Goal: Task Accomplishment & Management: Use online tool/utility

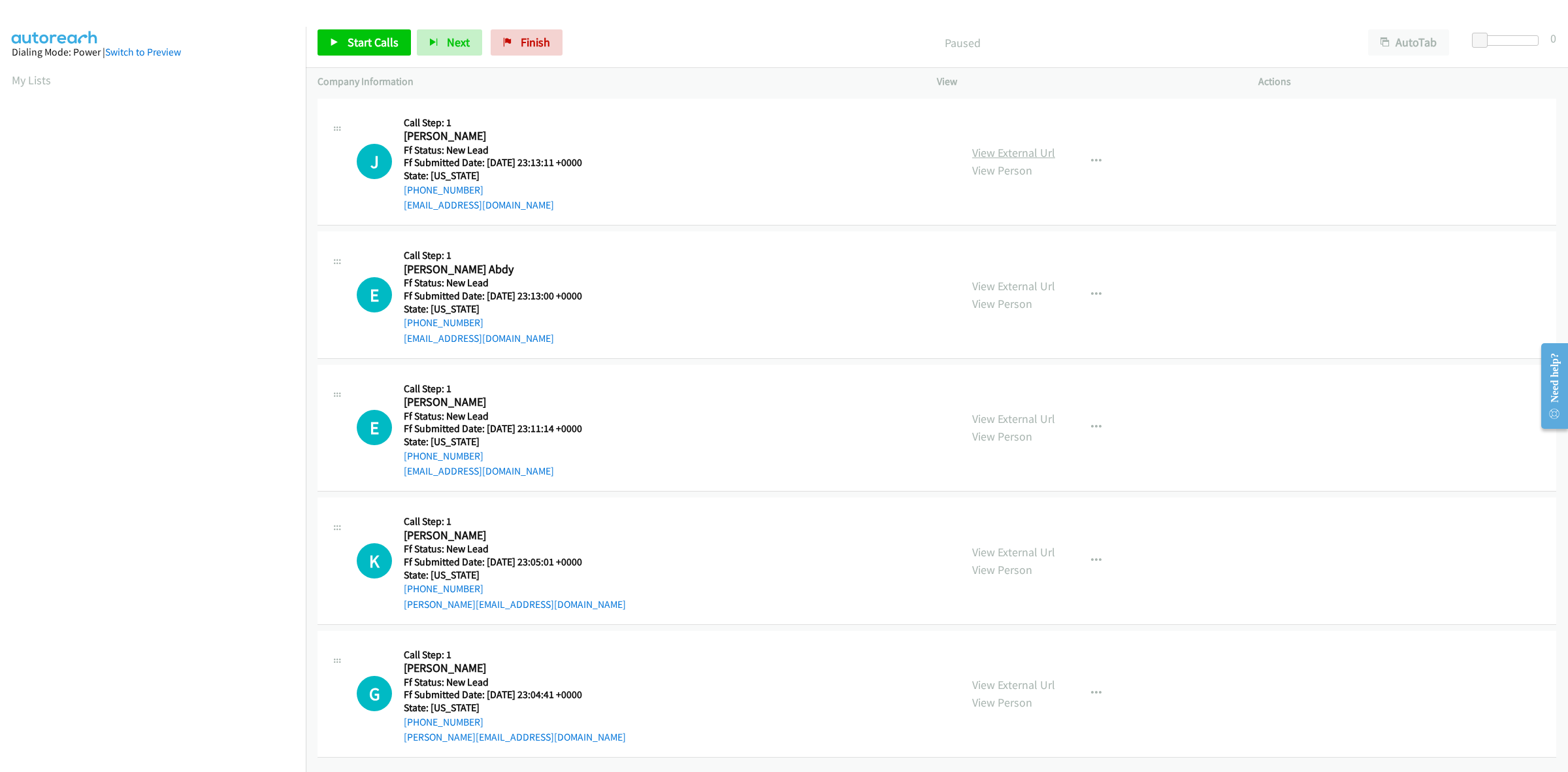
click at [1035, 152] on link "View External Url" at bounding box center [1013, 152] width 83 height 15
click at [1036, 280] on link "View External Url" at bounding box center [1013, 286] width 83 height 15
drag, startPoint x: 537, startPoint y: 37, endPoint x: 830, endPoint y: 81, distance: 296.3
click at [537, 37] on span "Finish" at bounding box center [535, 42] width 29 height 15
click at [998, 152] on link "View External Url" at bounding box center [1013, 152] width 83 height 15
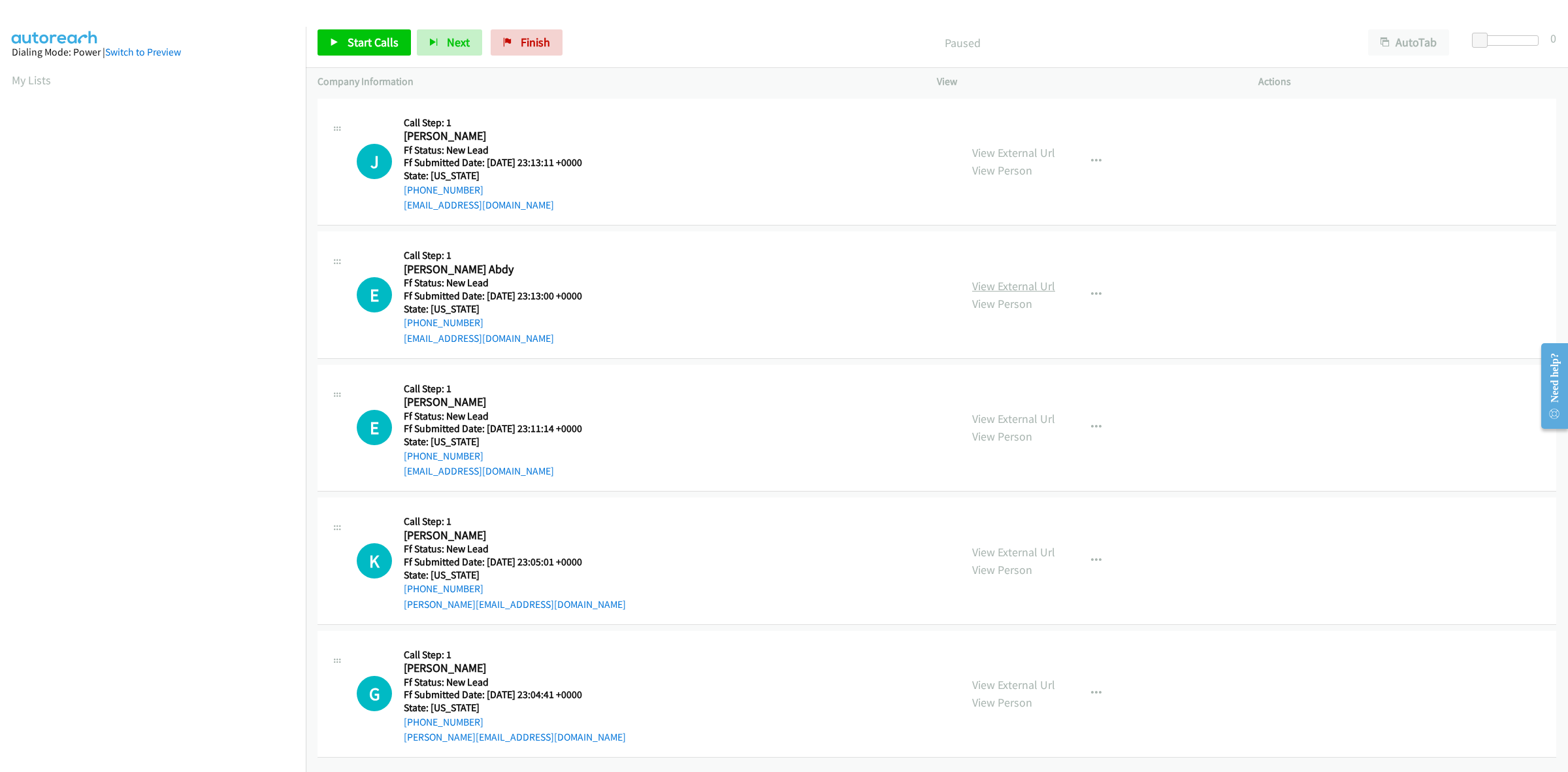
click at [1023, 284] on link "View External Url" at bounding box center [1013, 286] width 83 height 15
click at [1033, 419] on link "View External Url" at bounding box center [1013, 419] width 83 height 15
click at [1044, 551] on link "View External Url" at bounding box center [1013, 552] width 83 height 15
click at [1010, 683] on link "View External Url" at bounding box center [1013, 685] width 83 height 15
click at [1082, 291] on button "button" at bounding box center [1096, 294] width 35 height 26
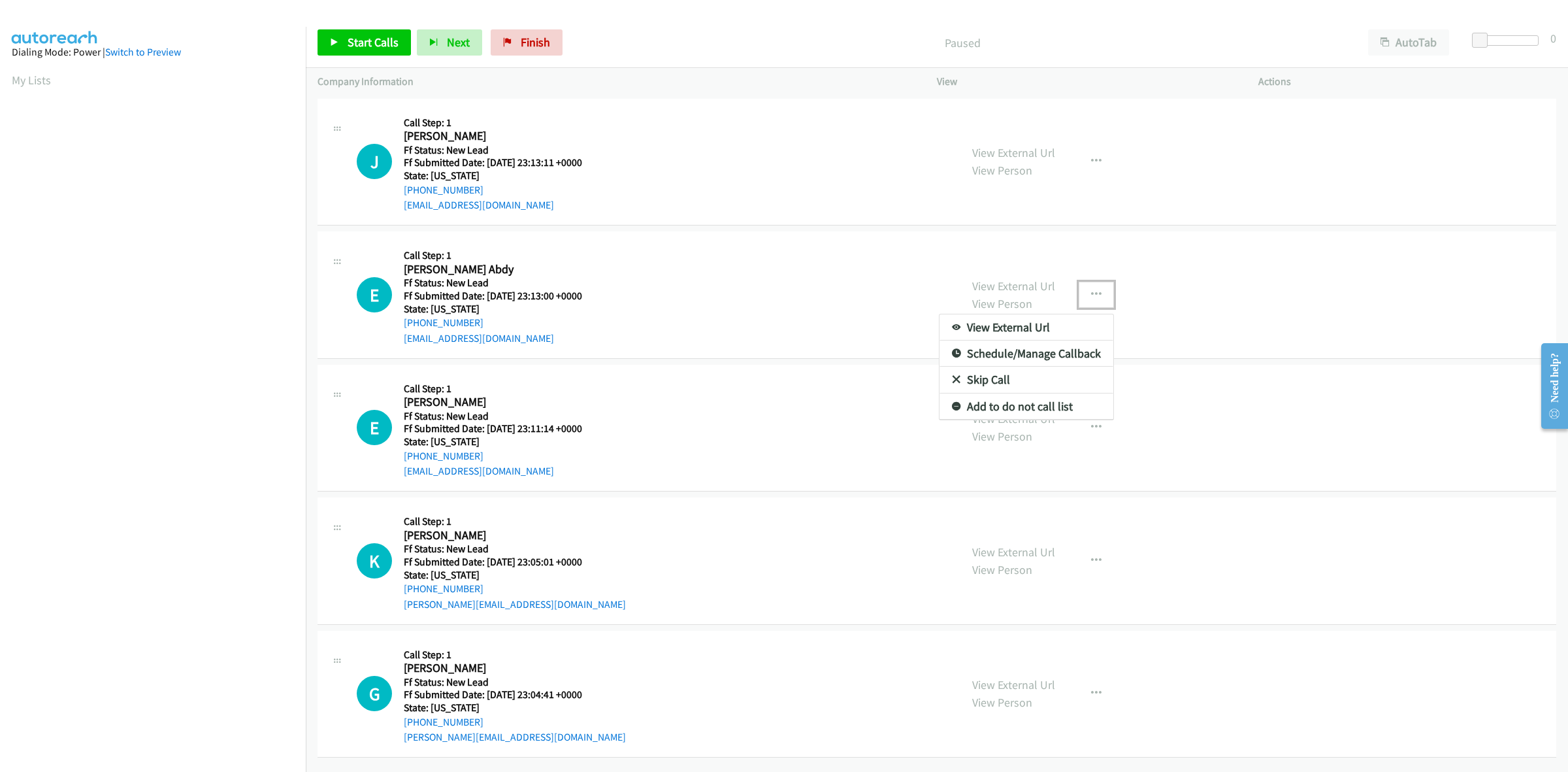
click at [998, 374] on link "Skip Call" at bounding box center [1026, 380] width 174 height 26
click at [1091, 422] on icon "button" at bounding box center [1096, 427] width 10 height 10
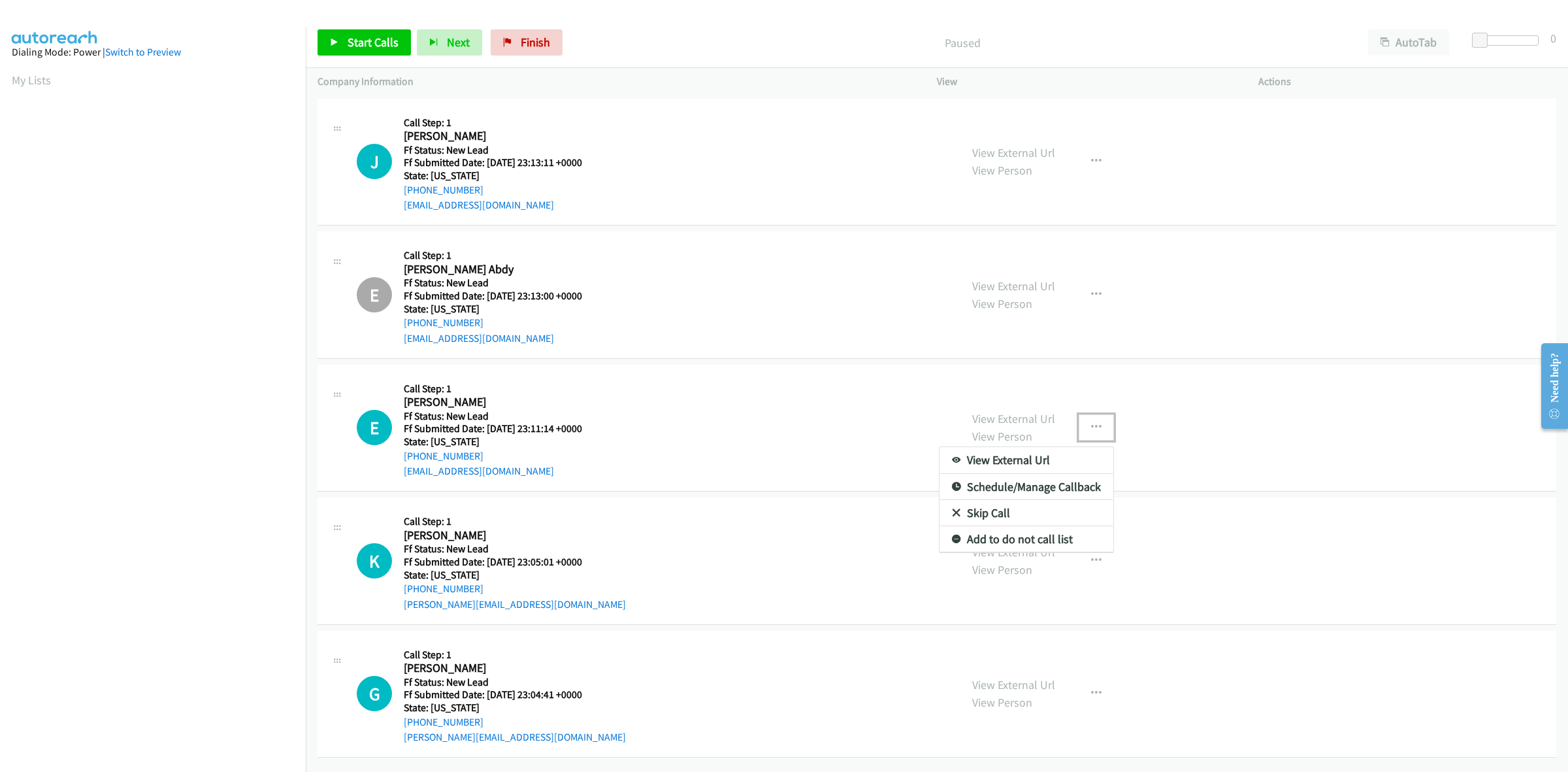
click at [1000, 510] on link "Skip Call" at bounding box center [1026, 513] width 174 height 26
drag, startPoint x: 362, startPoint y: 34, endPoint x: 377, endPoint y: 38, distance: 15.5
click at [362, 34] on span "Start Calls" at bounding box center [373, 42] width 51 height 15
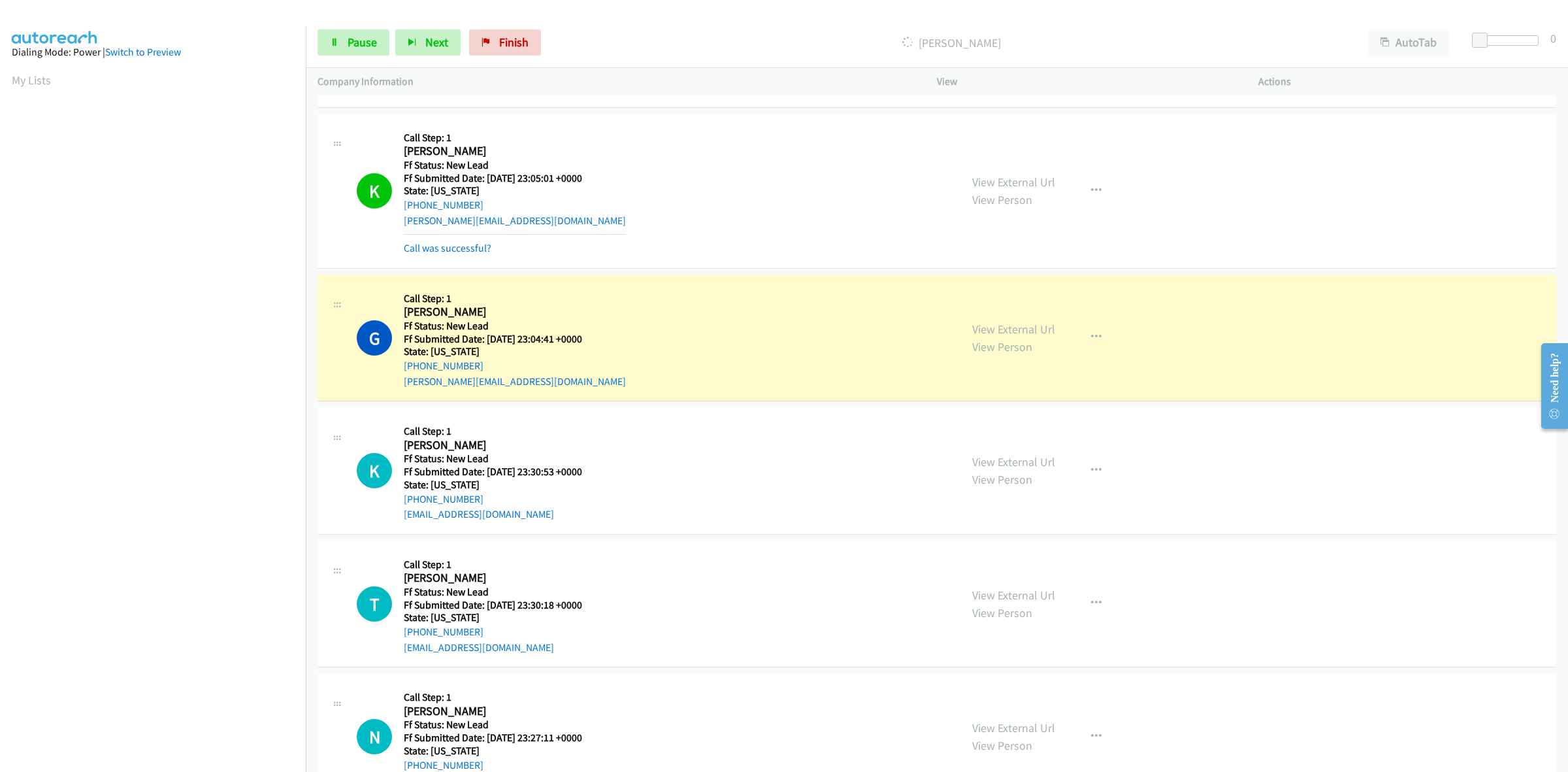
scroll to position [462, 0]
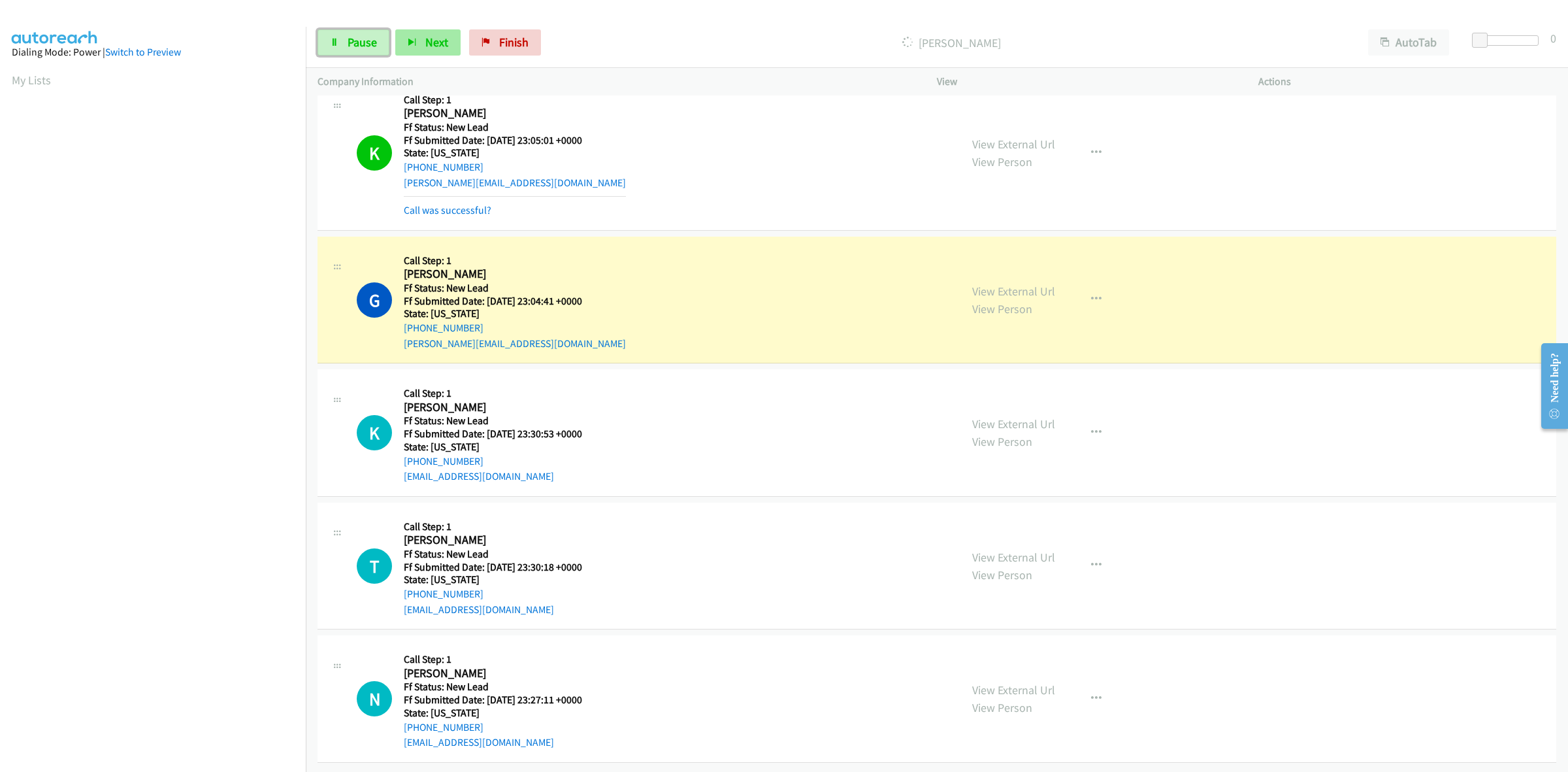
drag, startPoint x: 377, startPoint y: 37, endPoint x: 394, endPoint y: 37, distance: 17.0
click at [377, 37] on link "Pause" at bounding box center [353, 42] width 72 height 26
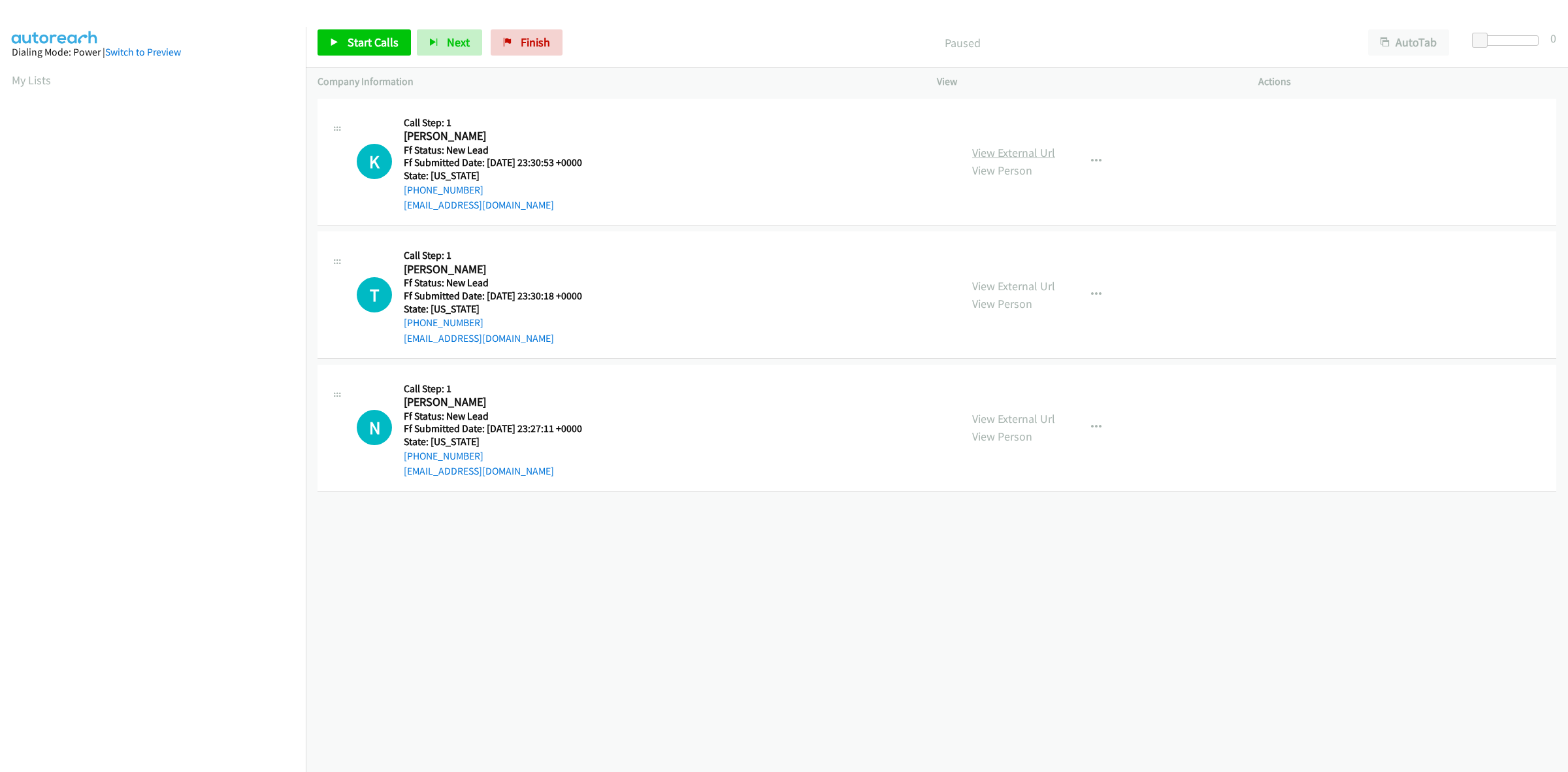
click at [1035, 154] on link "View External Url" at bounding box center [1013, 152] width 83 height 15
click at [993, 288] on link "View External Url" at bounding box center [1013, 286] width 83 height 15
click at [1020, 419] on link "View External Url" at bounding box center [1013, 419] width 83 height 15
click at [1093, 424] on icon "button" at bounding box center [1096, 427] width 10 height 10
click at [985, 517] on link "Skip Call" at bounding box center [1026, 513] width 174 height 26
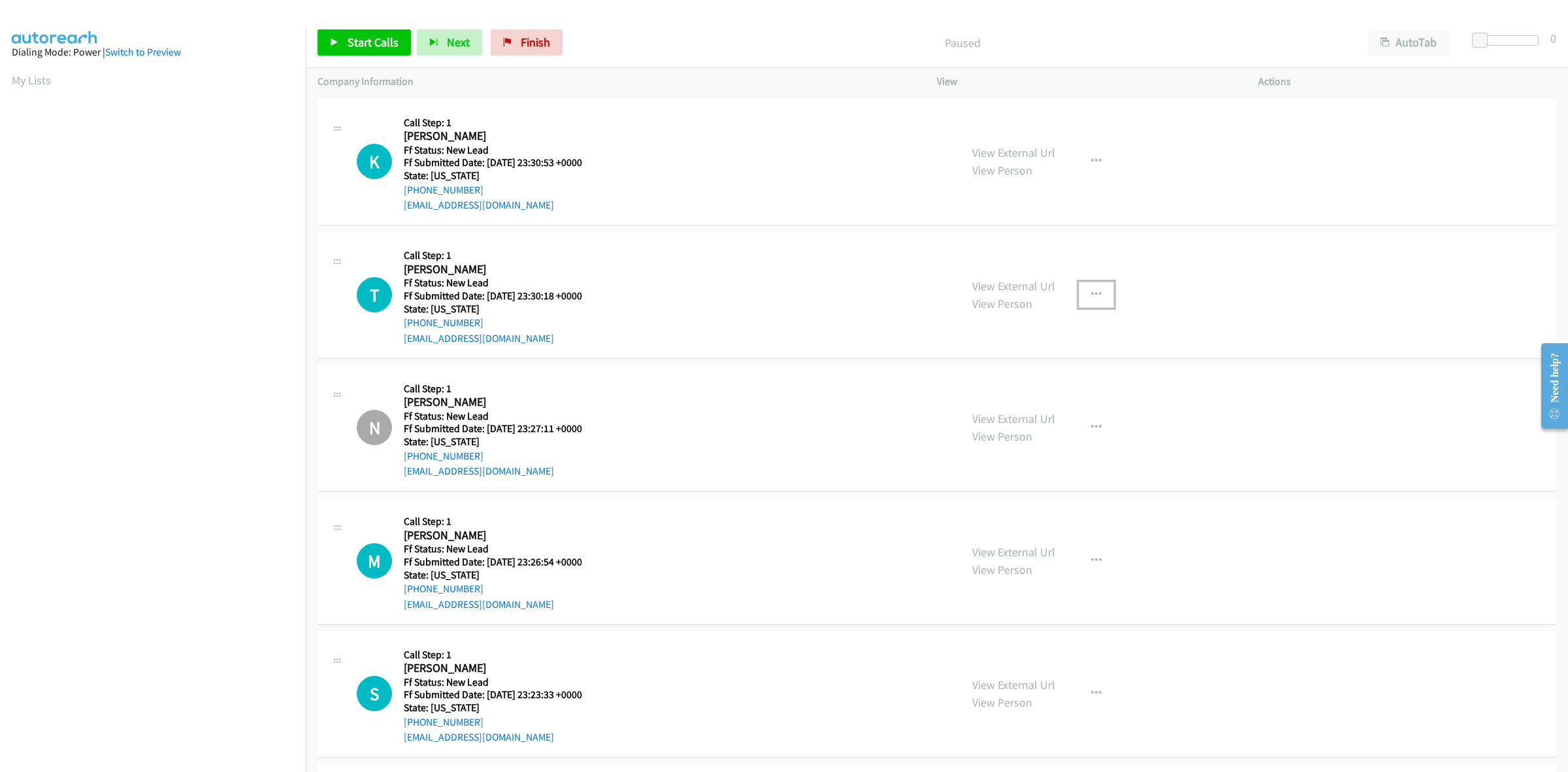
click at [1091, 291] on icon "button" at bounding box center [1096, 294] width 10 height 10
click at [997, 380] on link "Skip Call" at bounding box center [1026, 380] width 174 height 26
click at [1029, 555] on link "View External Url" at bounding box center [1013, 552] width 83 height 15
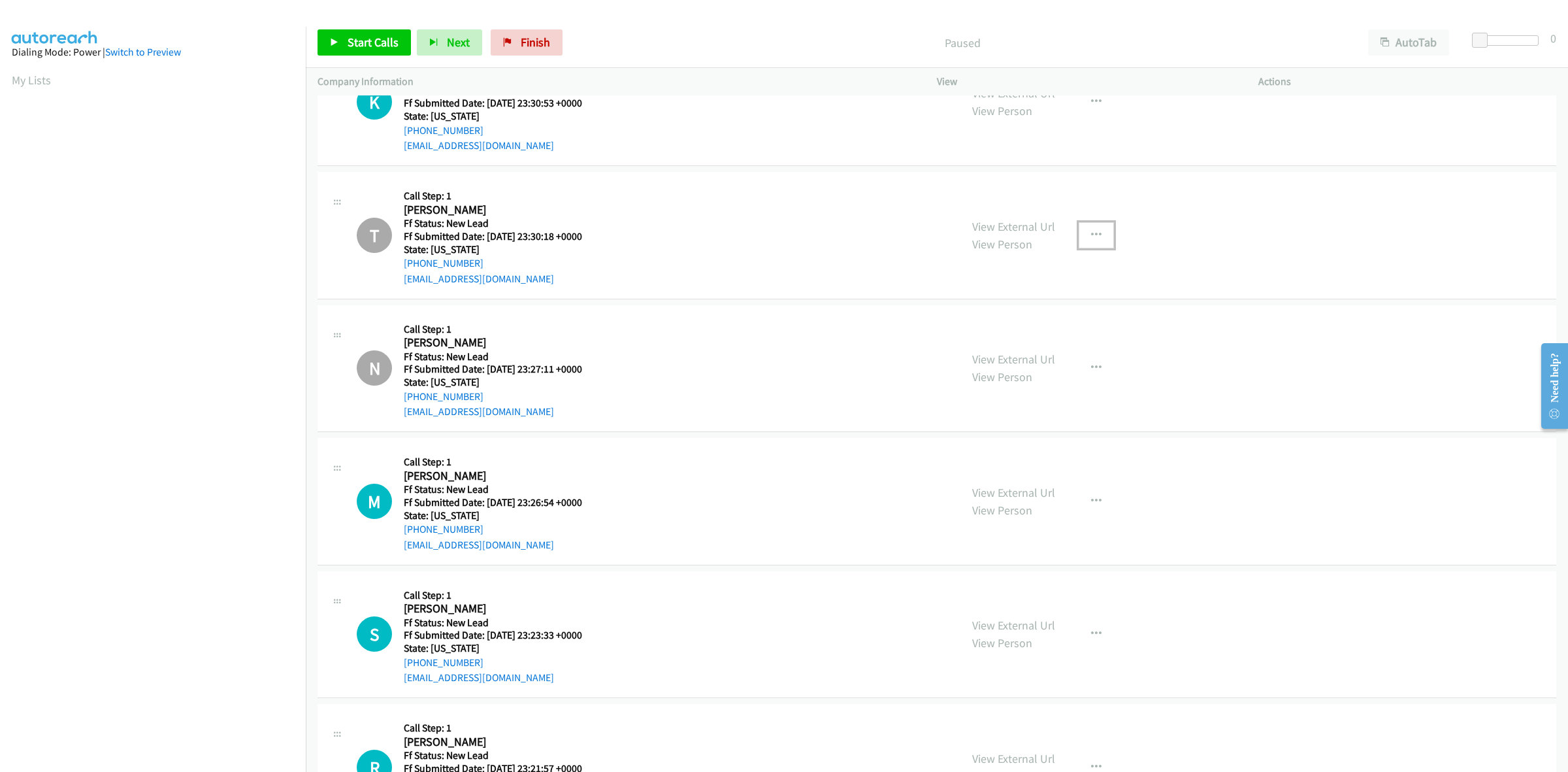
scroll to position [140, 0]
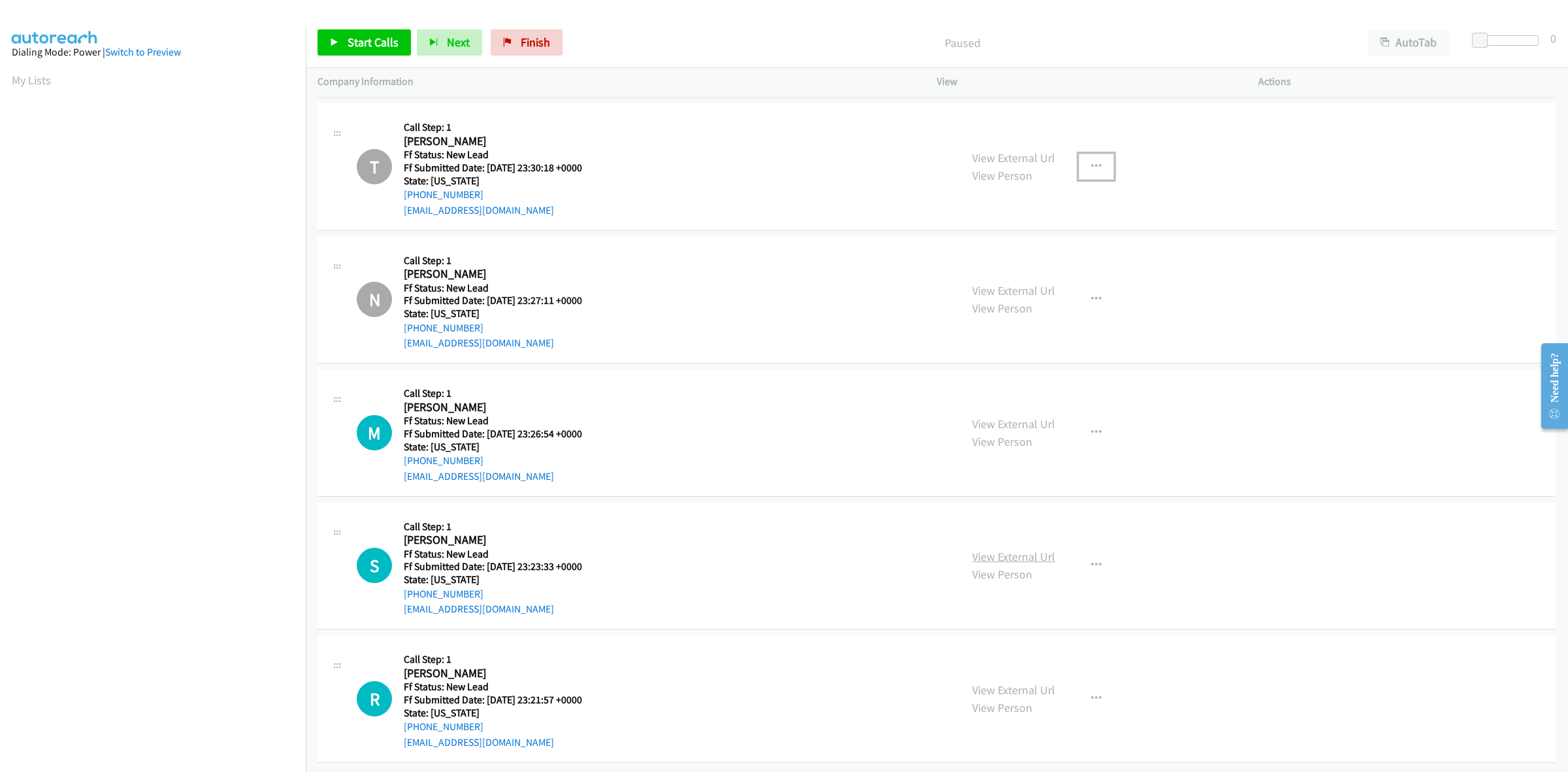
click at [1023, 549] on link "View External Url" at bounding box center [1013, 557] width 83 height 15
click at [1029, 682] on link "View External Url" at bounding box center [1013, 690] width 83 height 15
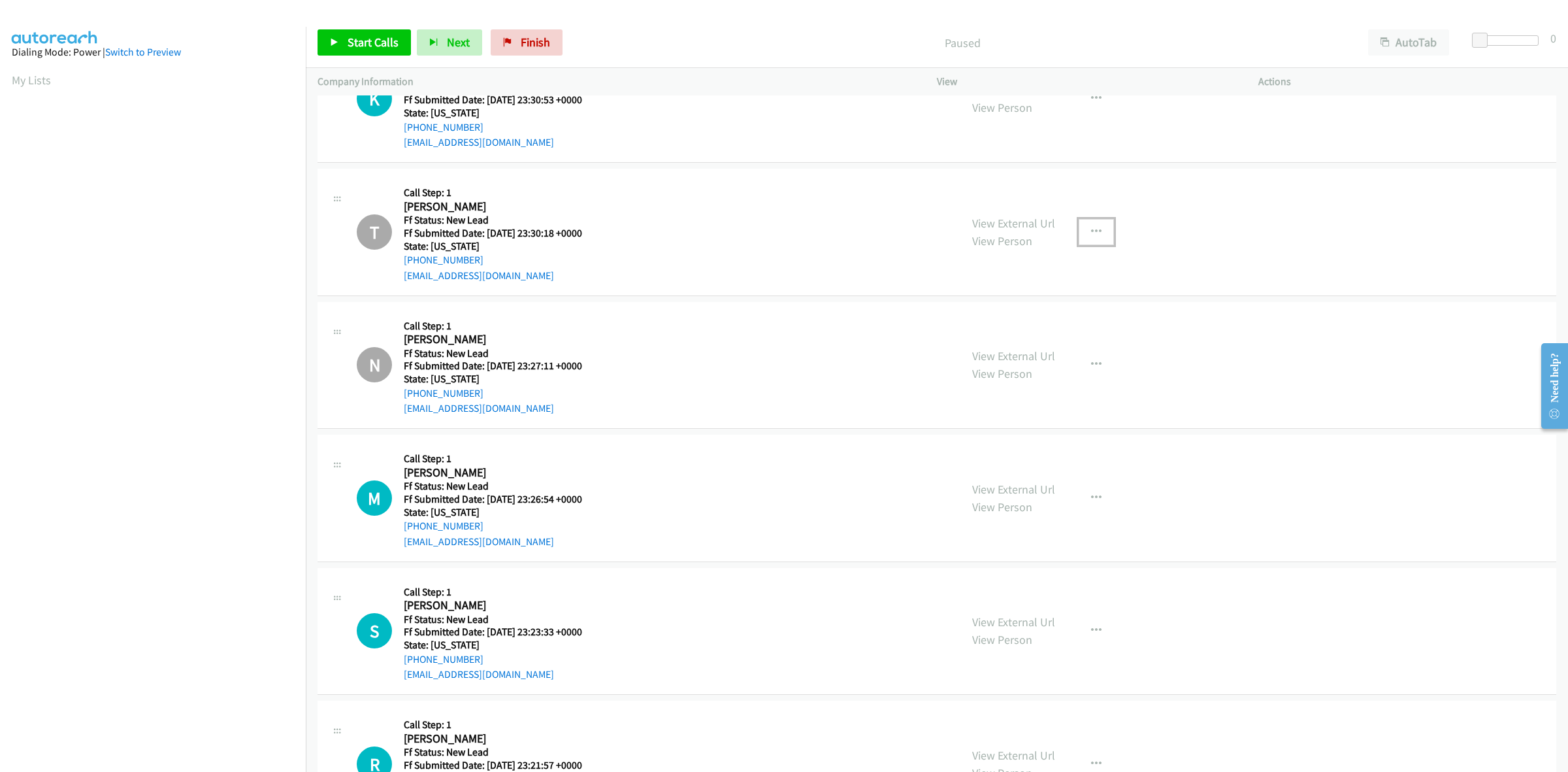
scroll to position [0, 0]
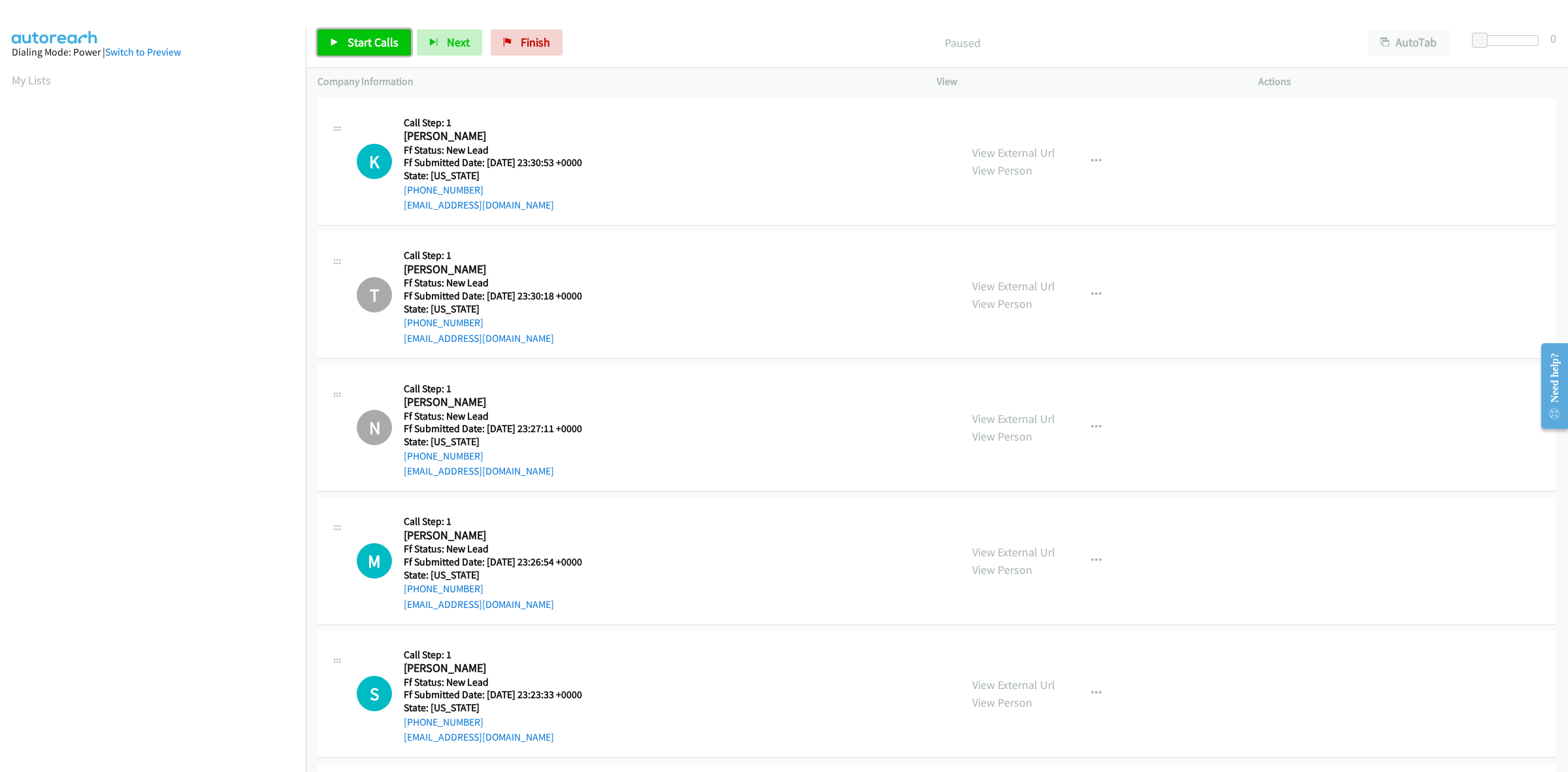
click at [385, 47] on span "Start Calls" at bounding box center [373, 42] width 51 height 15
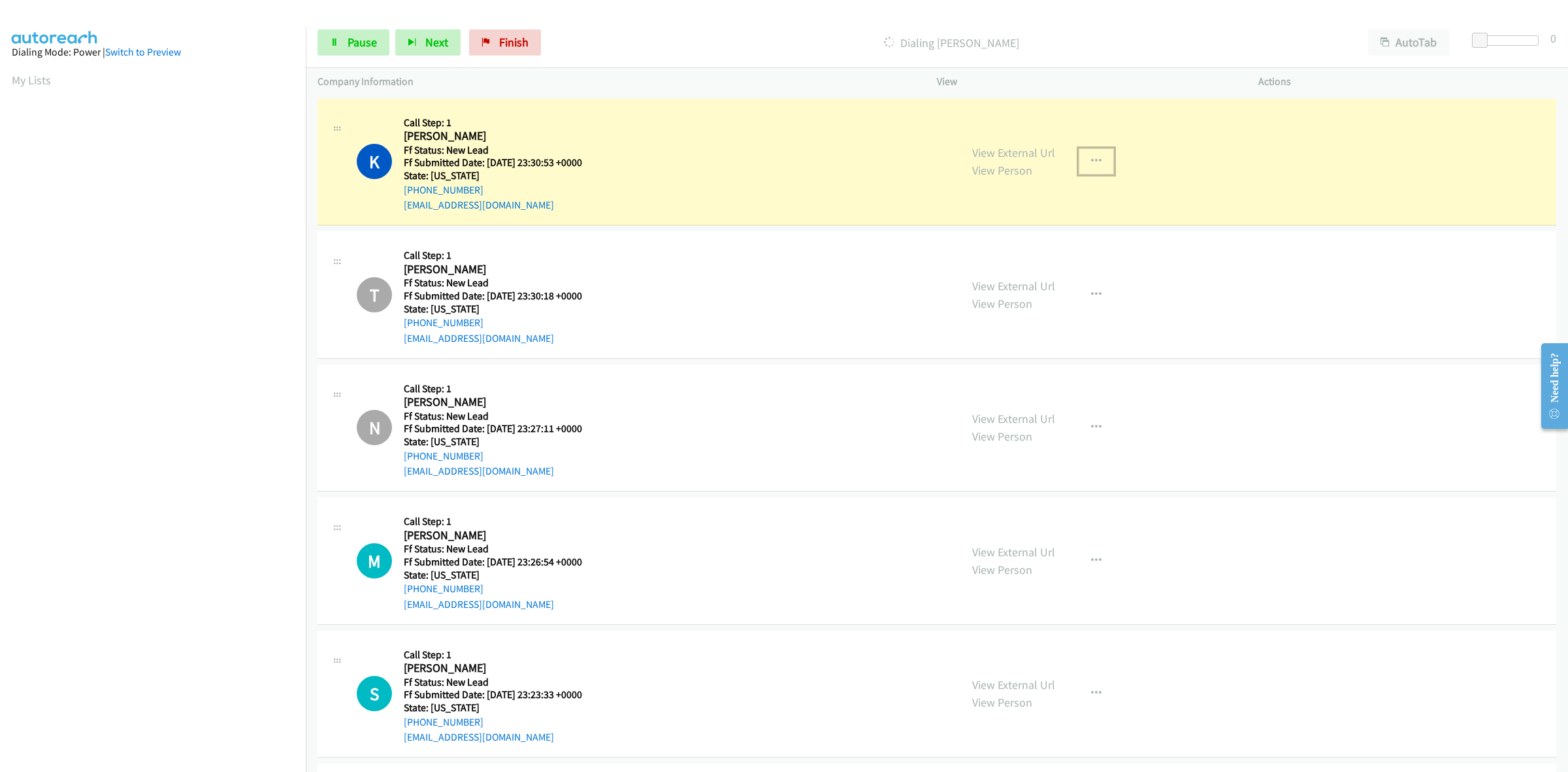
click at [1092, 161] on icon "button" at bounding box center [1096, 161] width 10 height 10
click at [968, 249] on link "Skip Call" at bounding box center [1026, 247] width 174 height 26
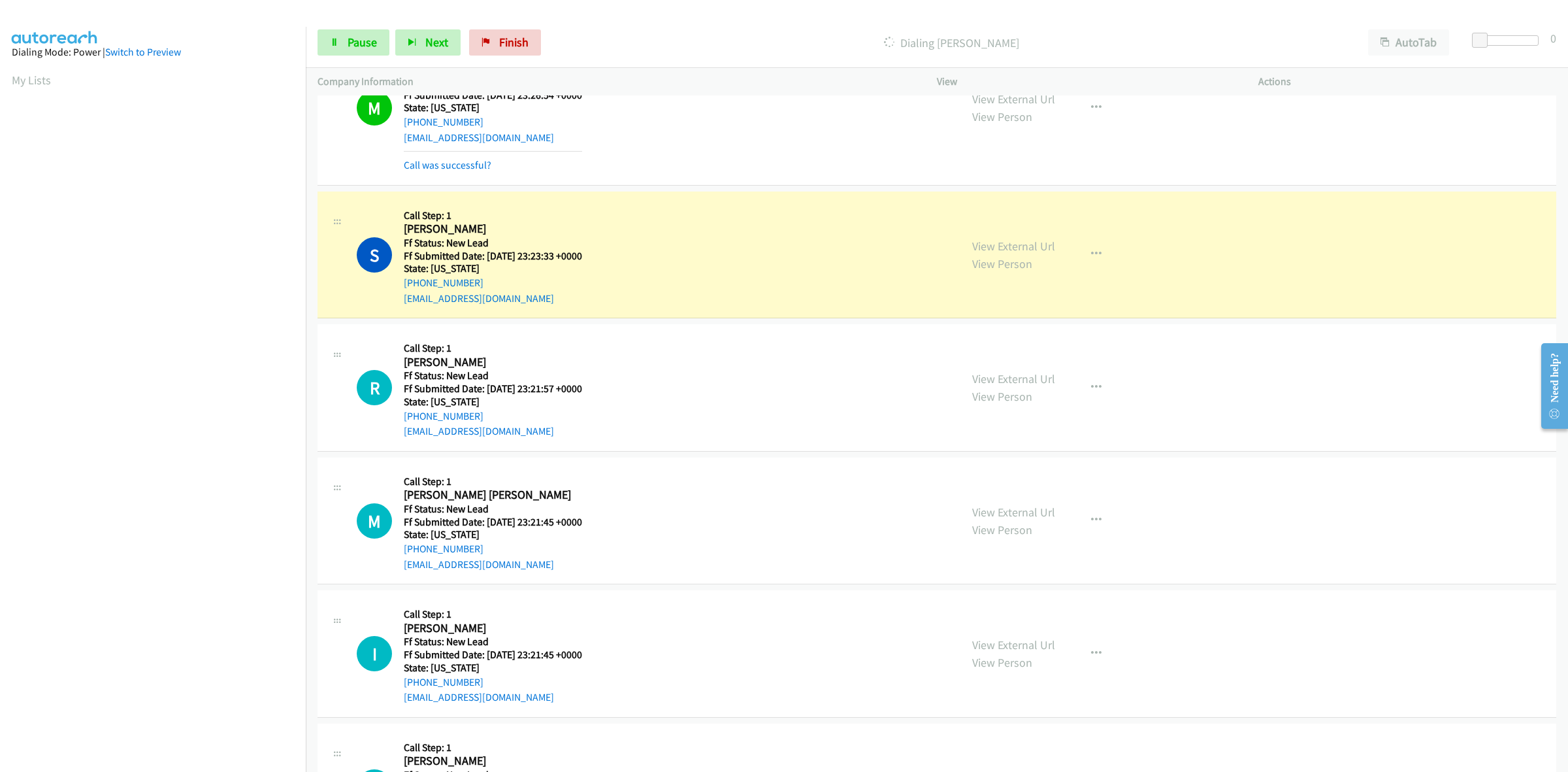
scroll to position [576, 0]
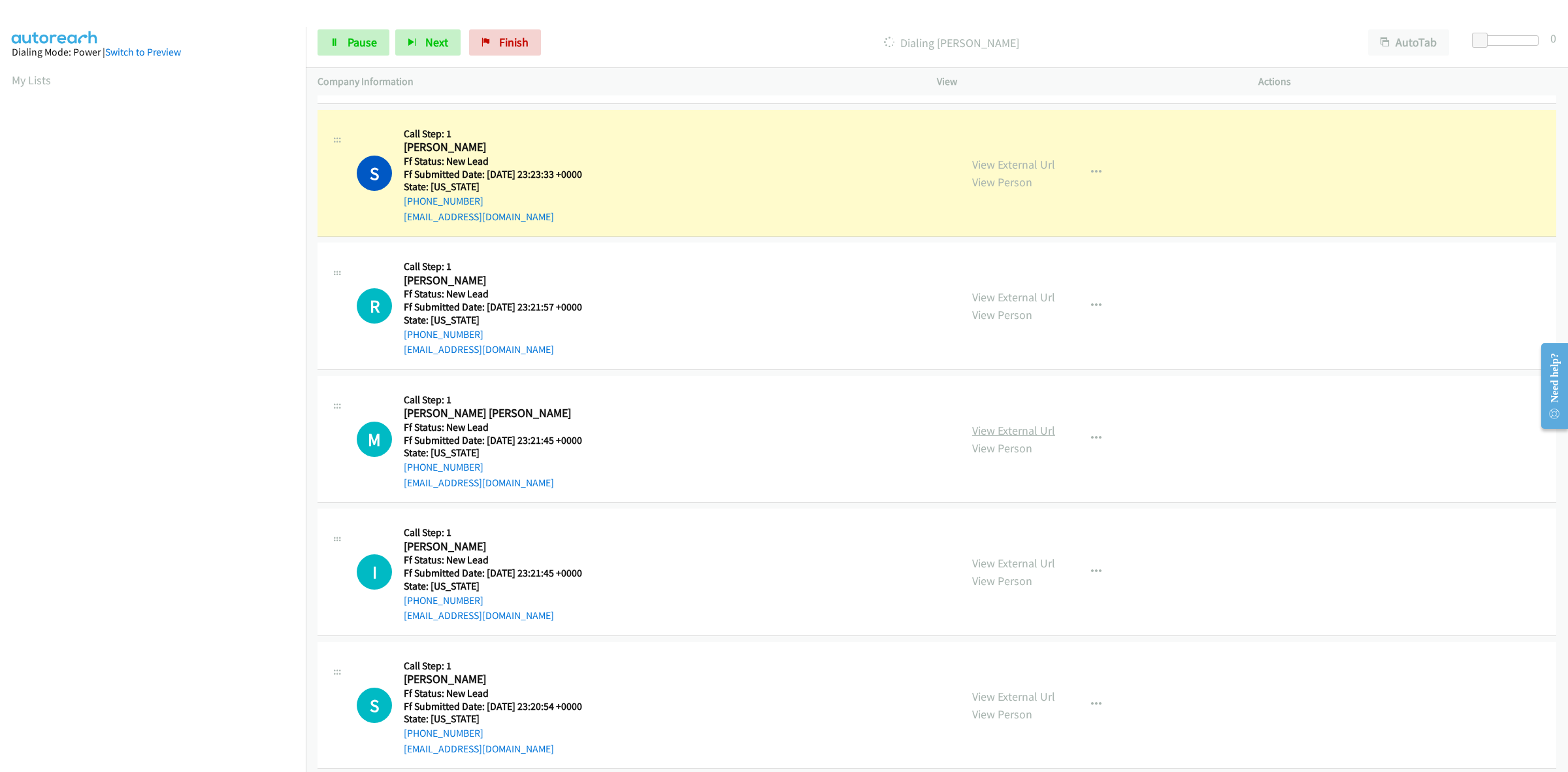
click at [1030, 426] on link "View External Url" at bounding box center [1013, 430] width 83 height 15
click at [1031, 564] on link "View External Url" at bounding box center [1013, 563] width 83 height 15
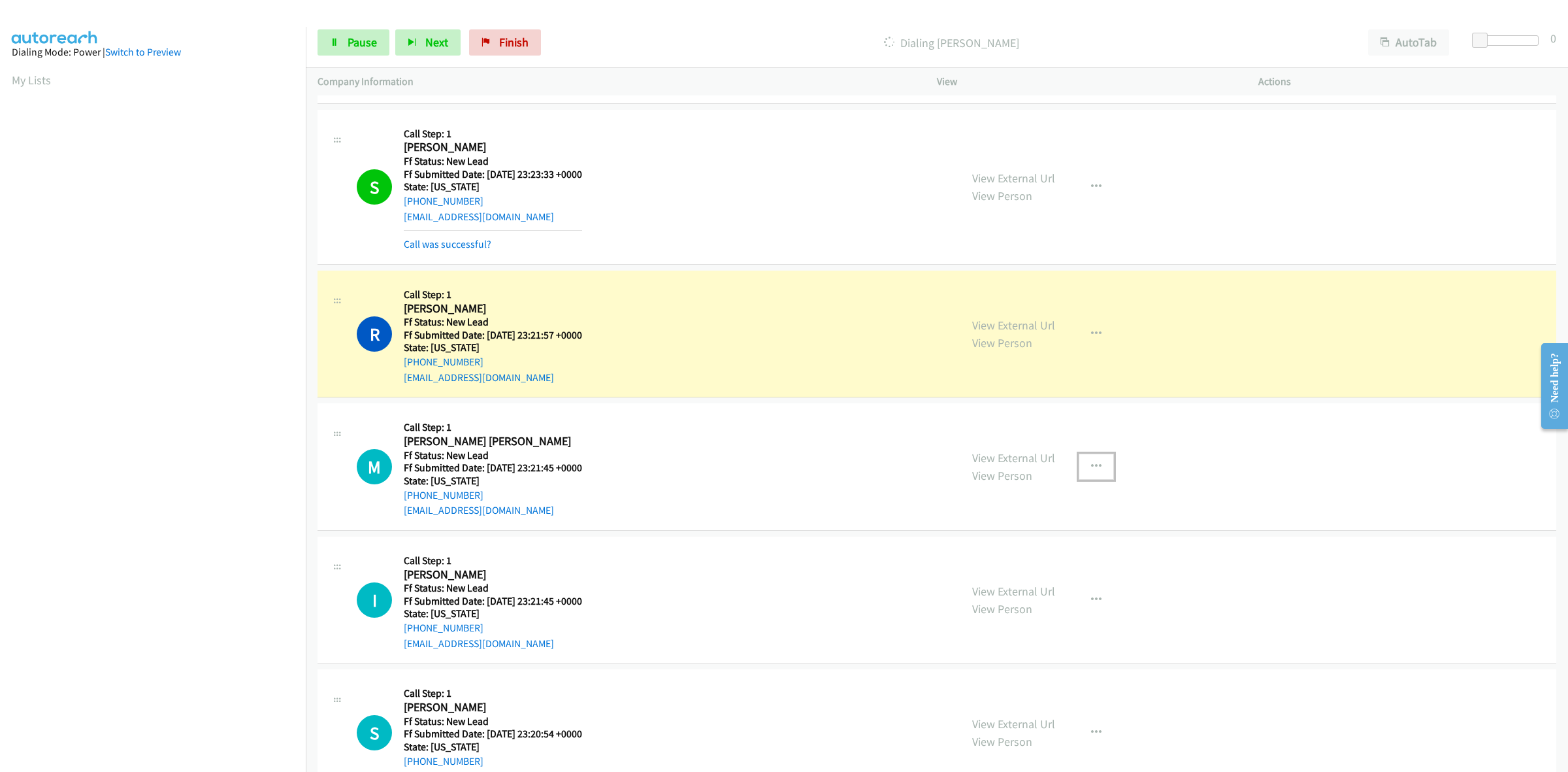
click at [1082, 464] on button "button" at bounding box center [1096, 466] width 35 height 26
click at [994, 560] on link "Skip Call" at bounding box center [1026, 552] width 174 height 26
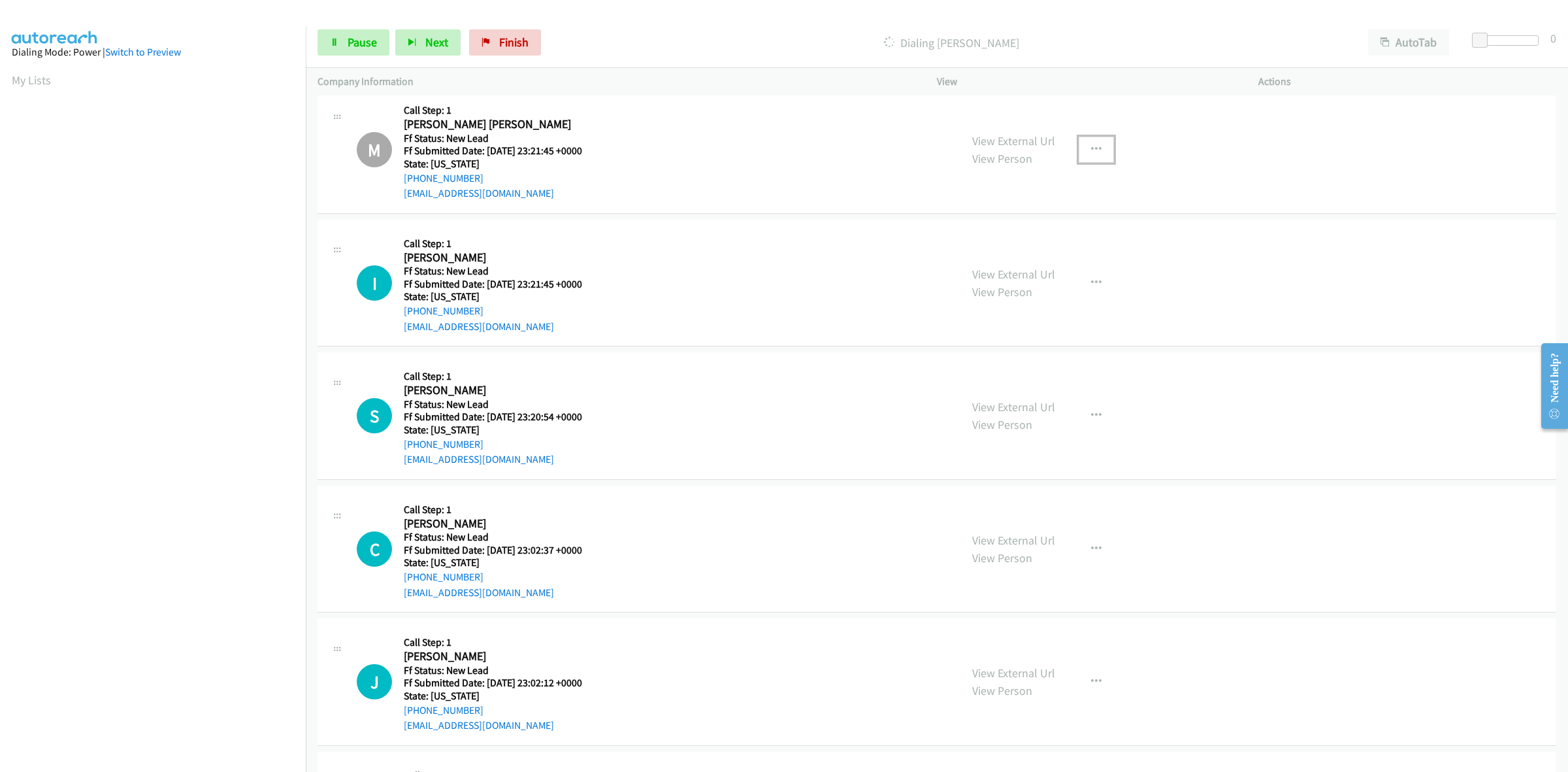
scroll to position [904, 0]
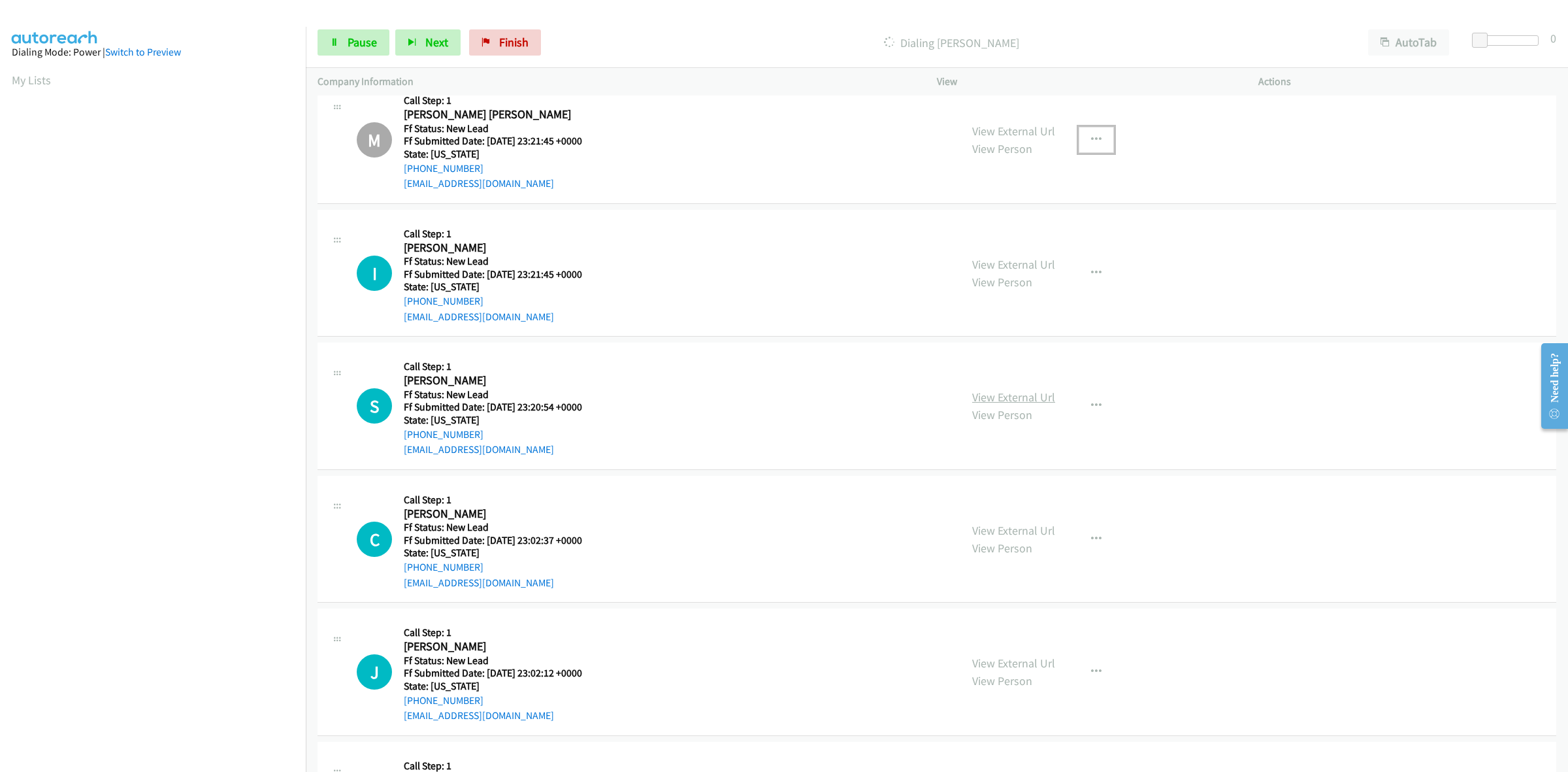
click at [997, 394] on link "View External Url" at bounding box center [1013, 397] width 83 height 15
click at [1095, 407] on button "button" at bounding box center [1096, 406] width 35 height 26
click at [990, 492] on link "Skip Call" at bounding box center [1026, 491] width 174 height 26
click at [1000, 526] on link "View External Url" at bounding box center [1013, 531] width 83 height 15
click at [1091, 534] on icon "button" at bounding box center [1096, 540] width 10 height 10
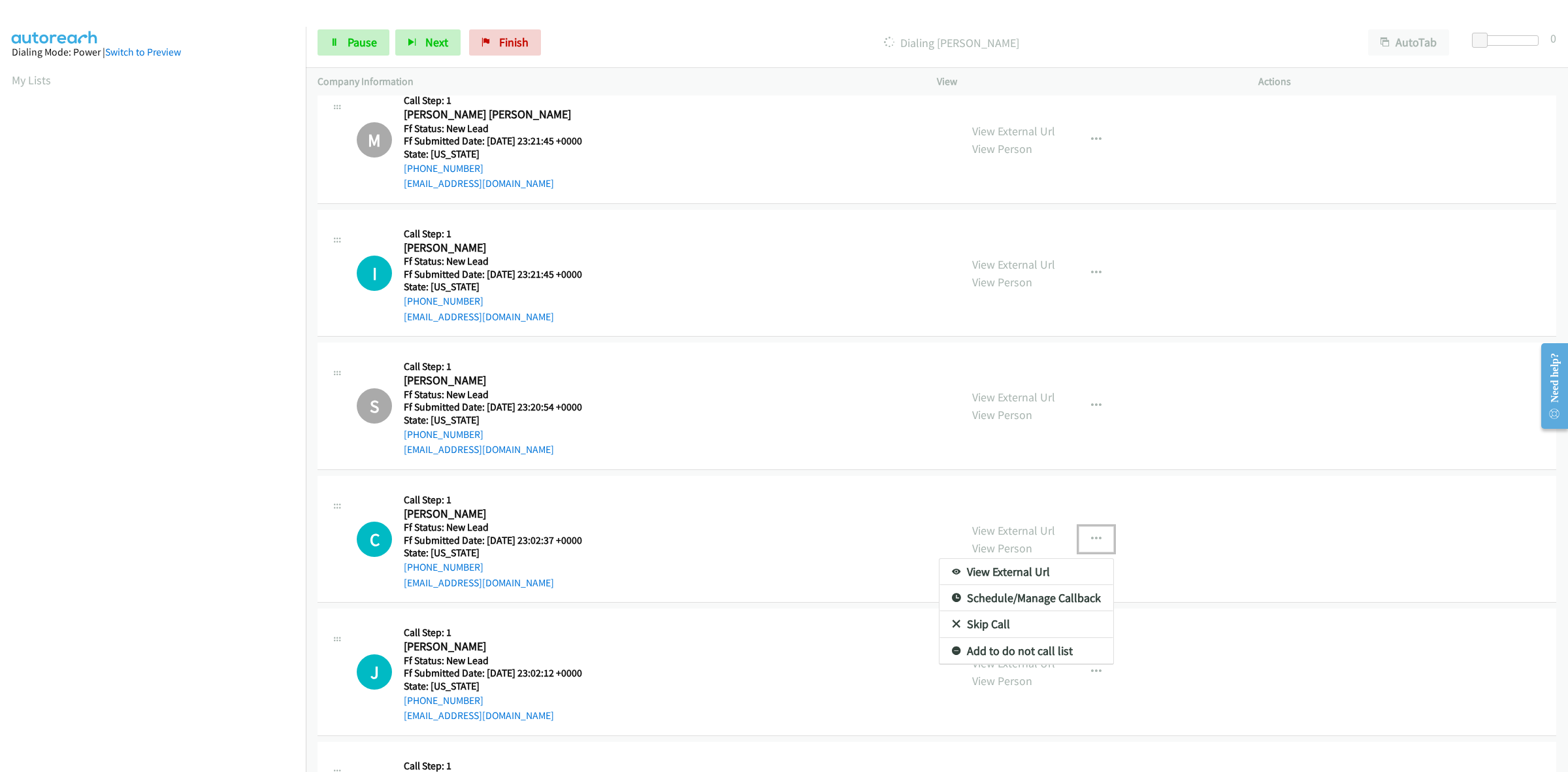
click at [978, 619] on link "Skip Call" at bounding box center [1026, 624] width 174 height 26
click at [1018, 667] on link "View External Url" at bounding box center [1013, 663] width 83 height 15
click at [1094, 670] on icon "button" at bounding box center [1096, 672] width 10 height 10
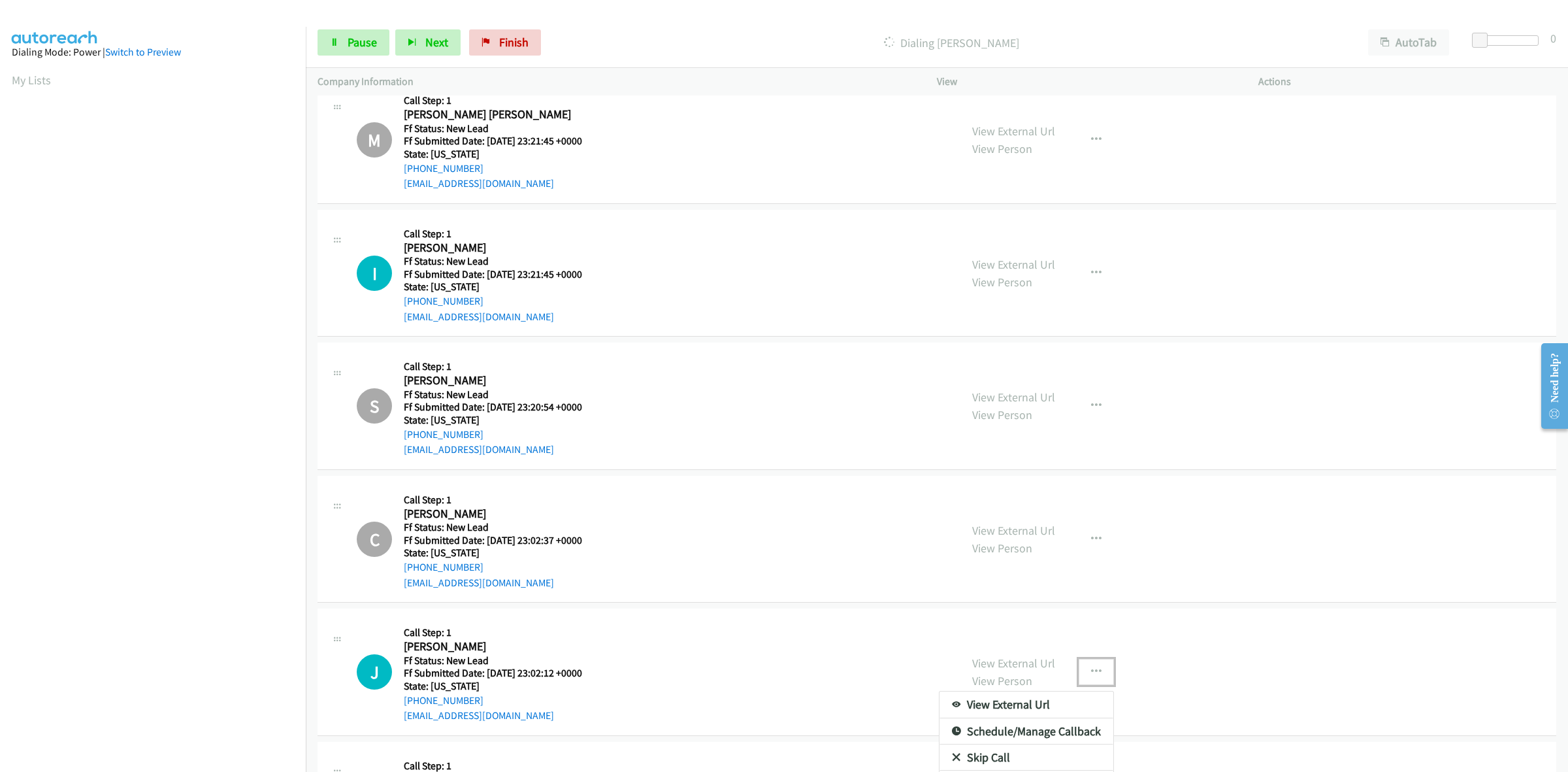
scroll to position [1023, 0]
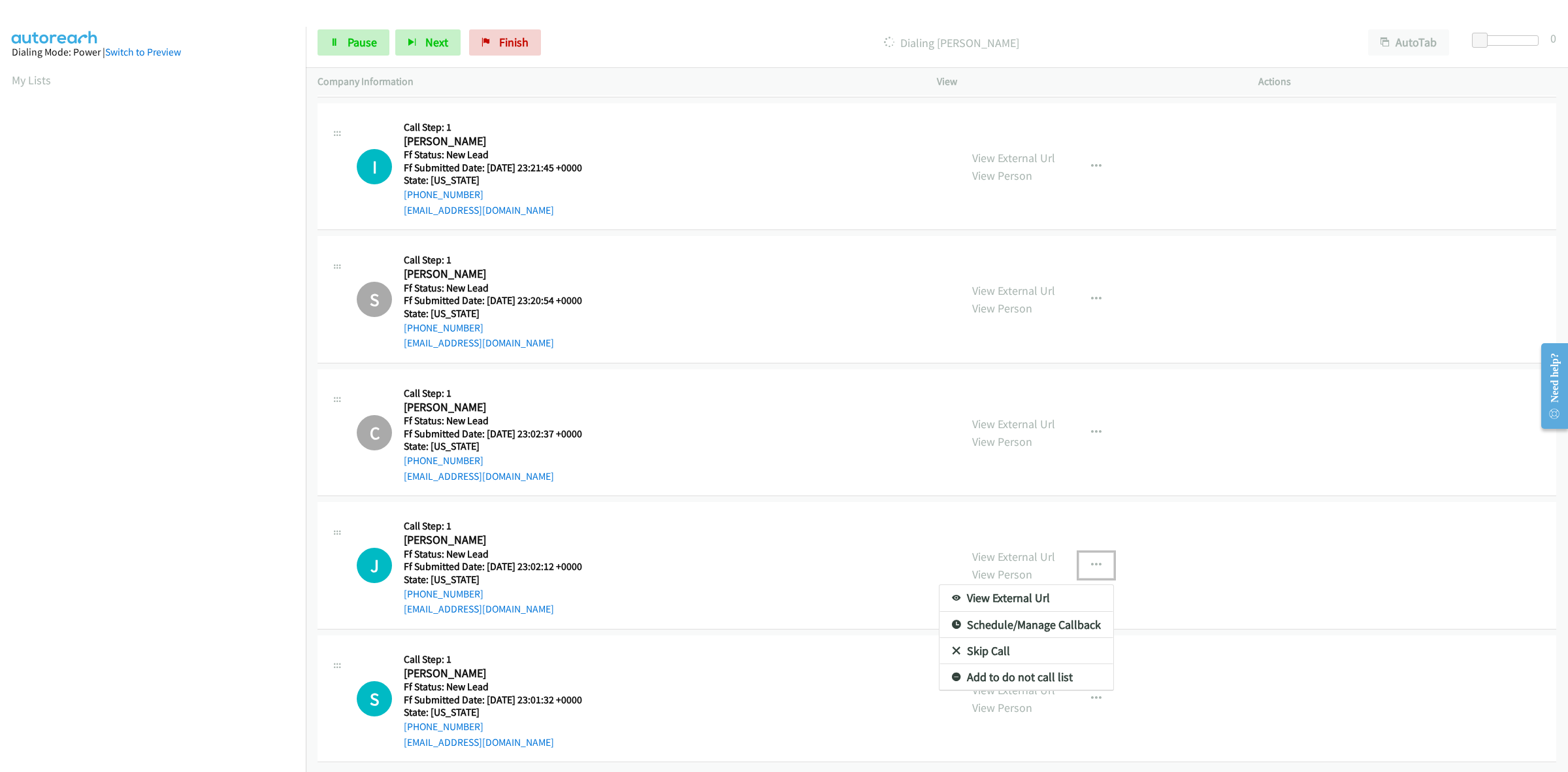
click at [988, 641] on link "Skip Call" at bounding box center [1026, 651] width 174 height 26
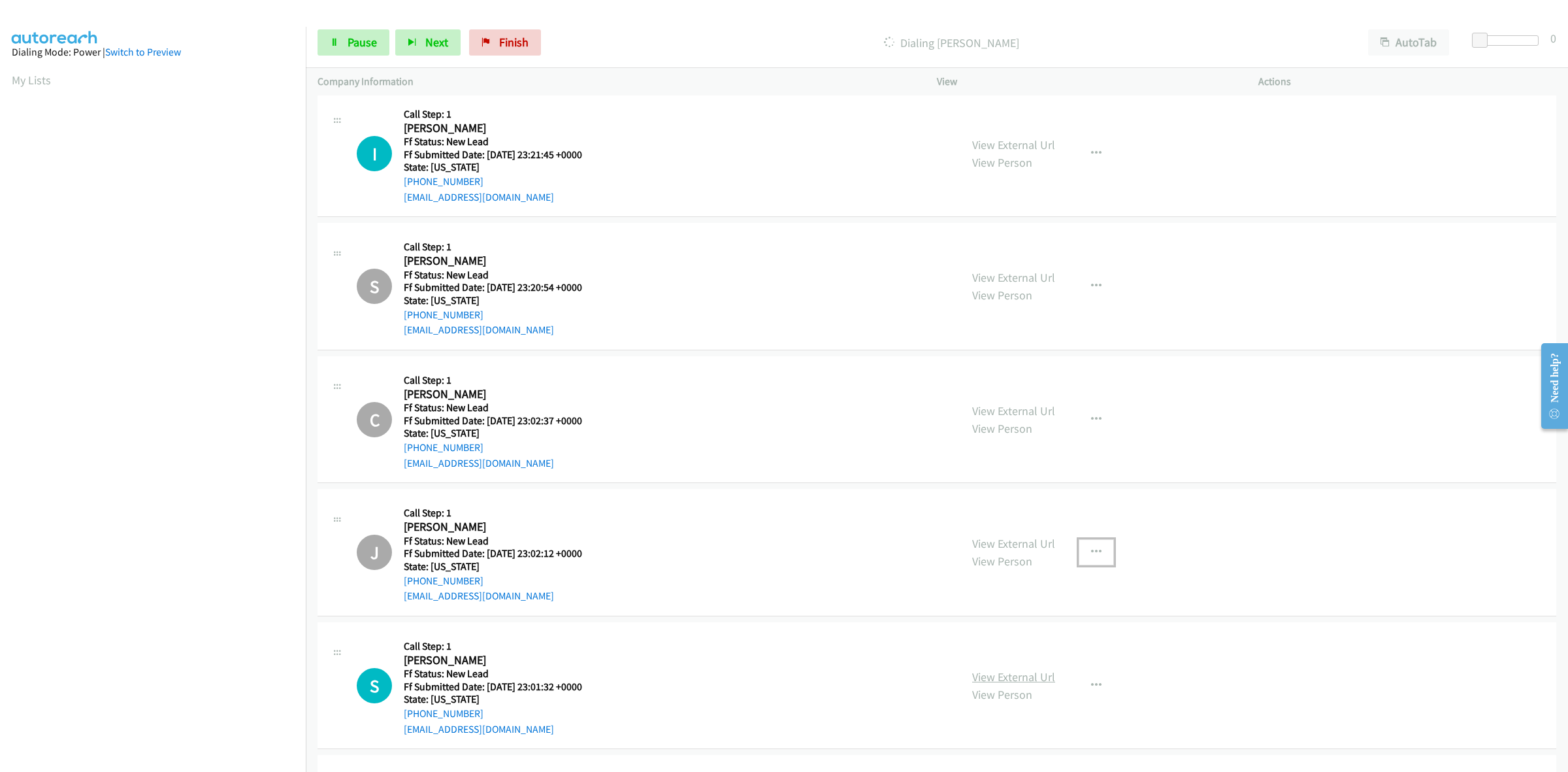
click at [1013, 675] on link "View External Url" at bounding box center [1013, 677] width 83 height 15
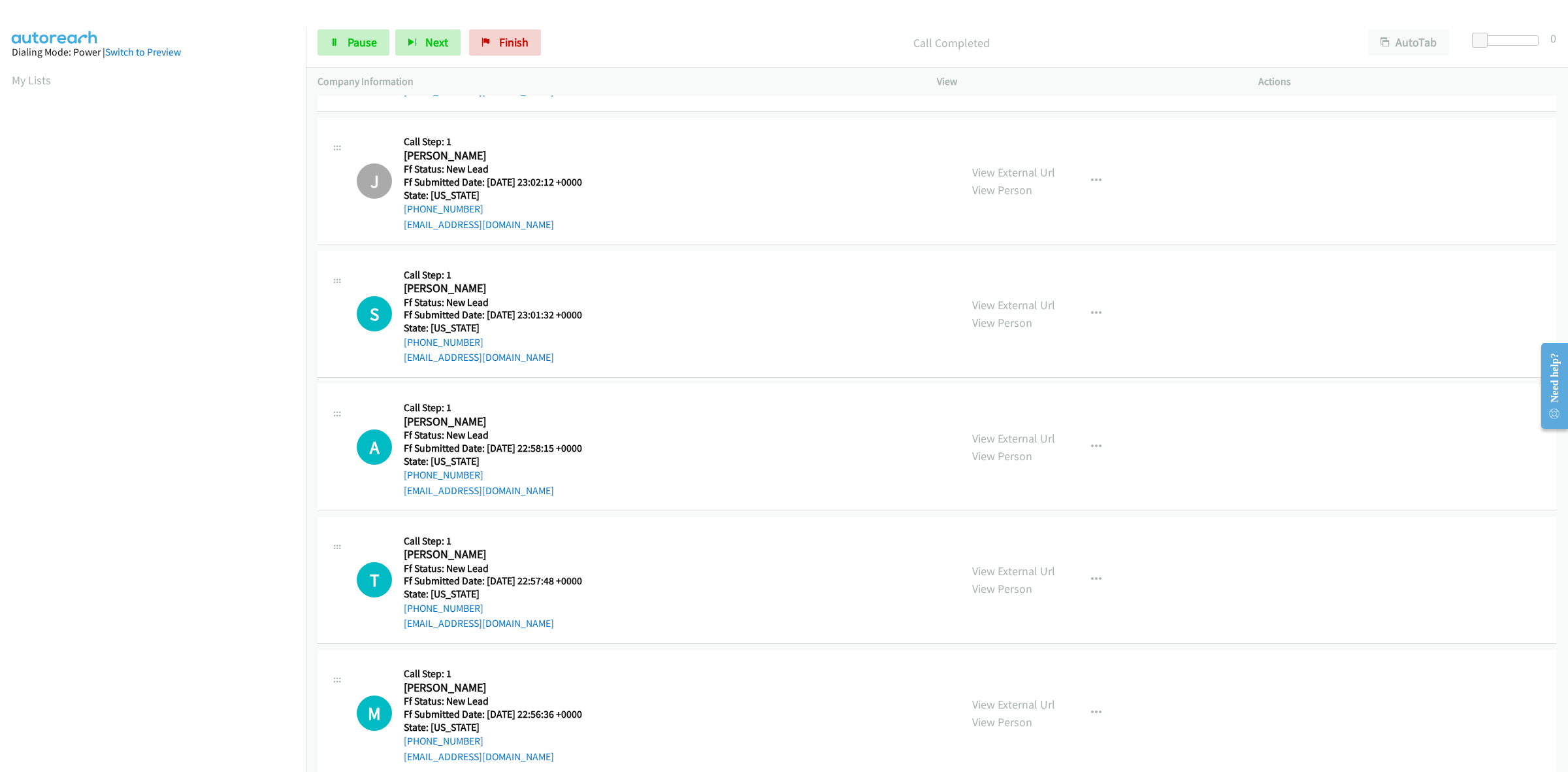
scroll to position [1450, 0]
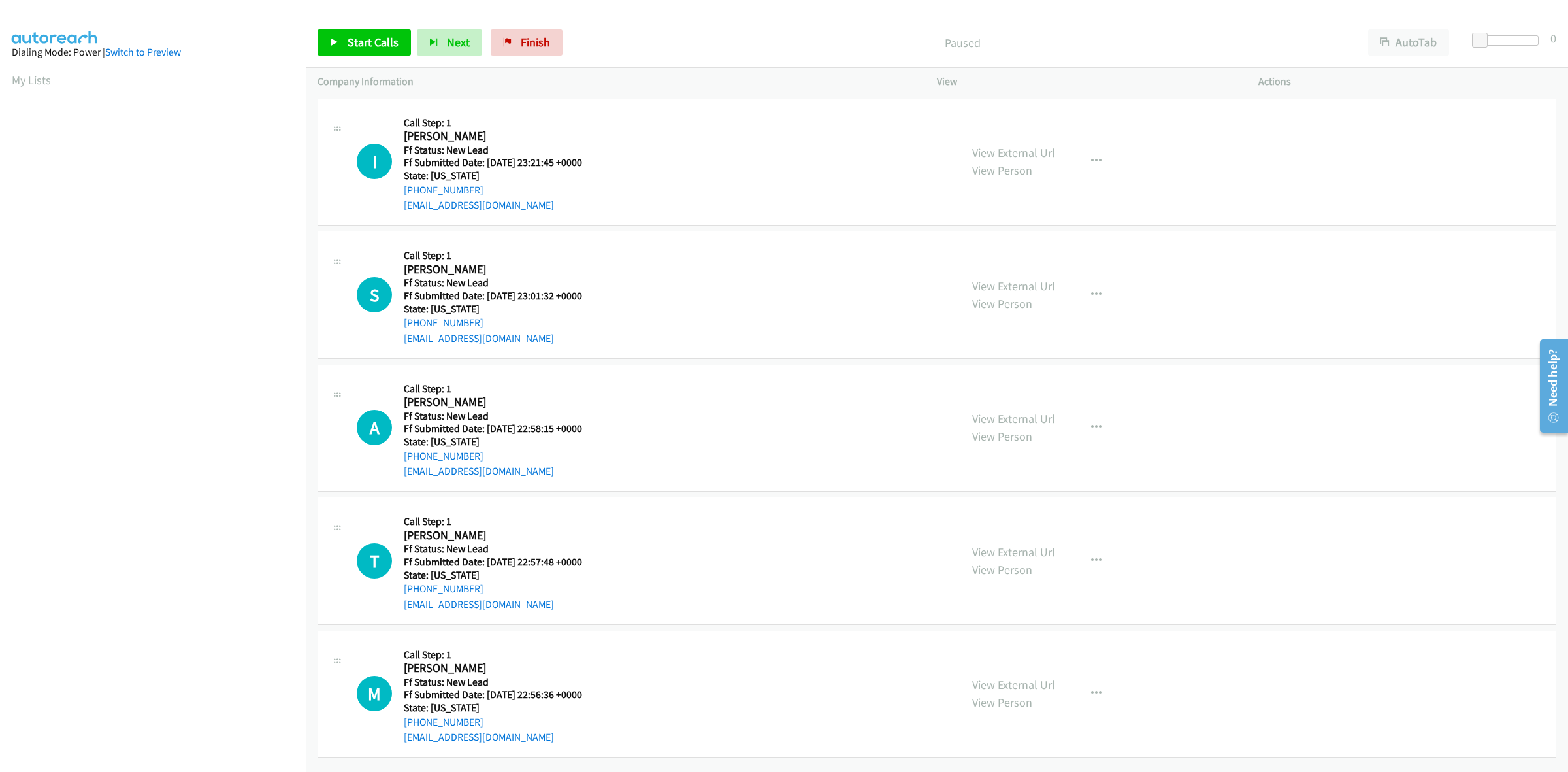
click at [1011, 420] on link "View External Url" at bounding box center [1013, 419] width 83 height 15
click at [1086, 419] on button "button" at bounding box center [1096, 427] width 35 height 26
click at [1003, 502] on link "Skip Call" at bounding box center [1026, 513] width 174 height 26
click at [1017, 552] on link "View External Url" at bounding box center [1013, 552] width 83 height 15
click at [381, 43] on span "Start Calls" at bounding box center [373, 42] width 51 height 15
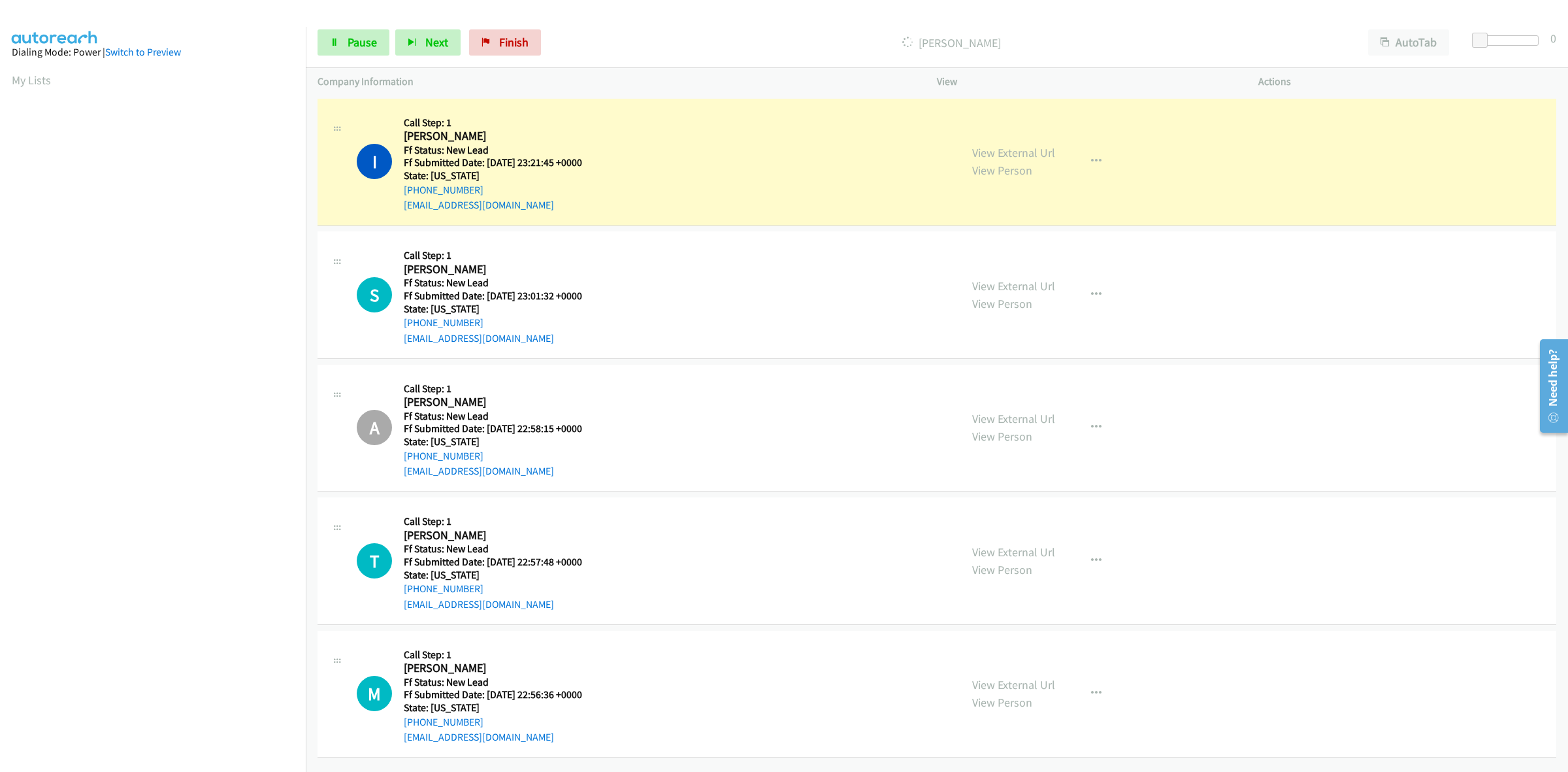
scroll to position [7, 0]
click at [1028, 677] on link "View External Url" at bounding box center [1013, 685] width 83 height 15
click at [1094, 688] on icon "button" at bounding box center [1096, 694] width 10 height 10
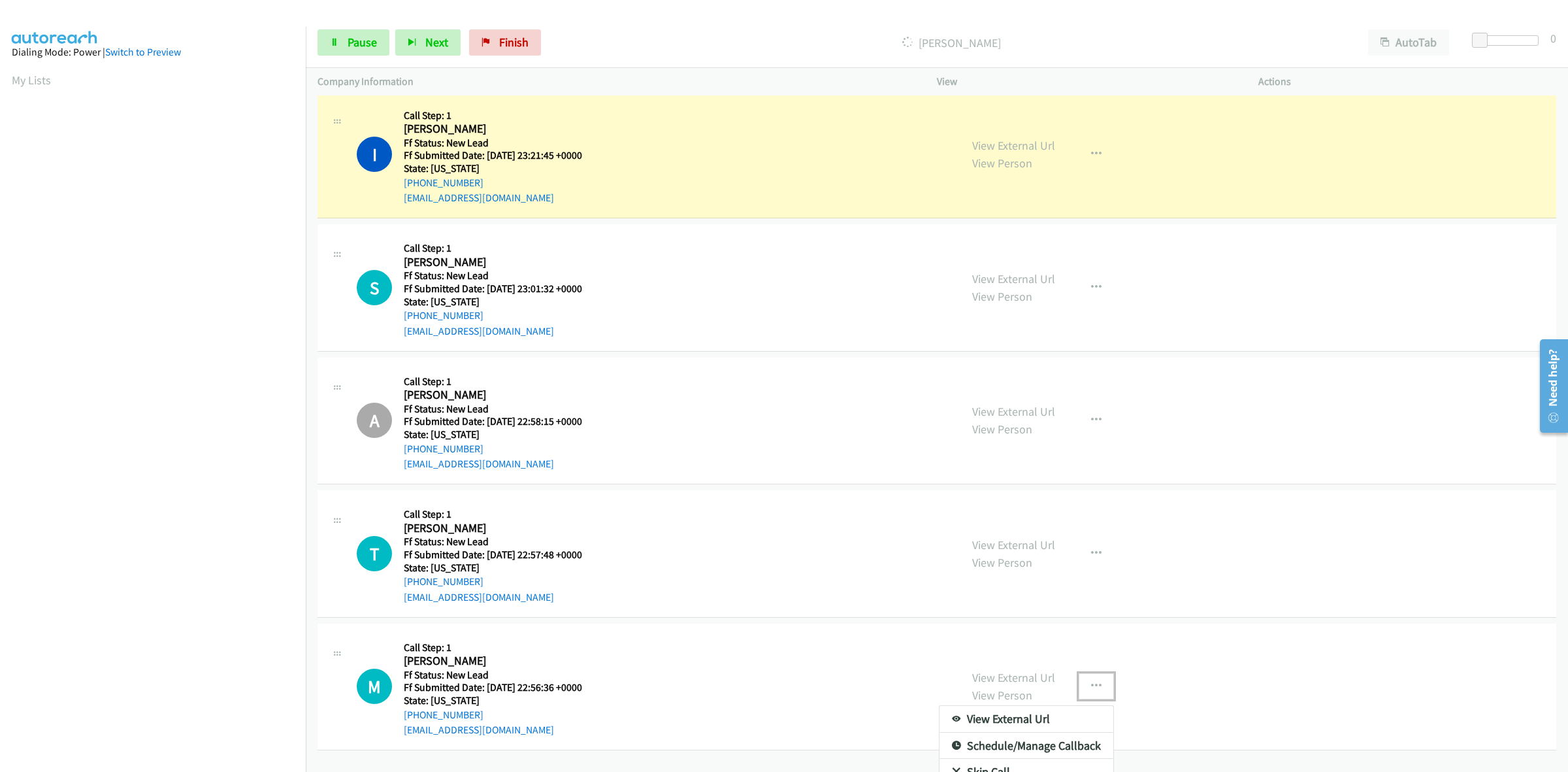
scroll to position [61, 0]
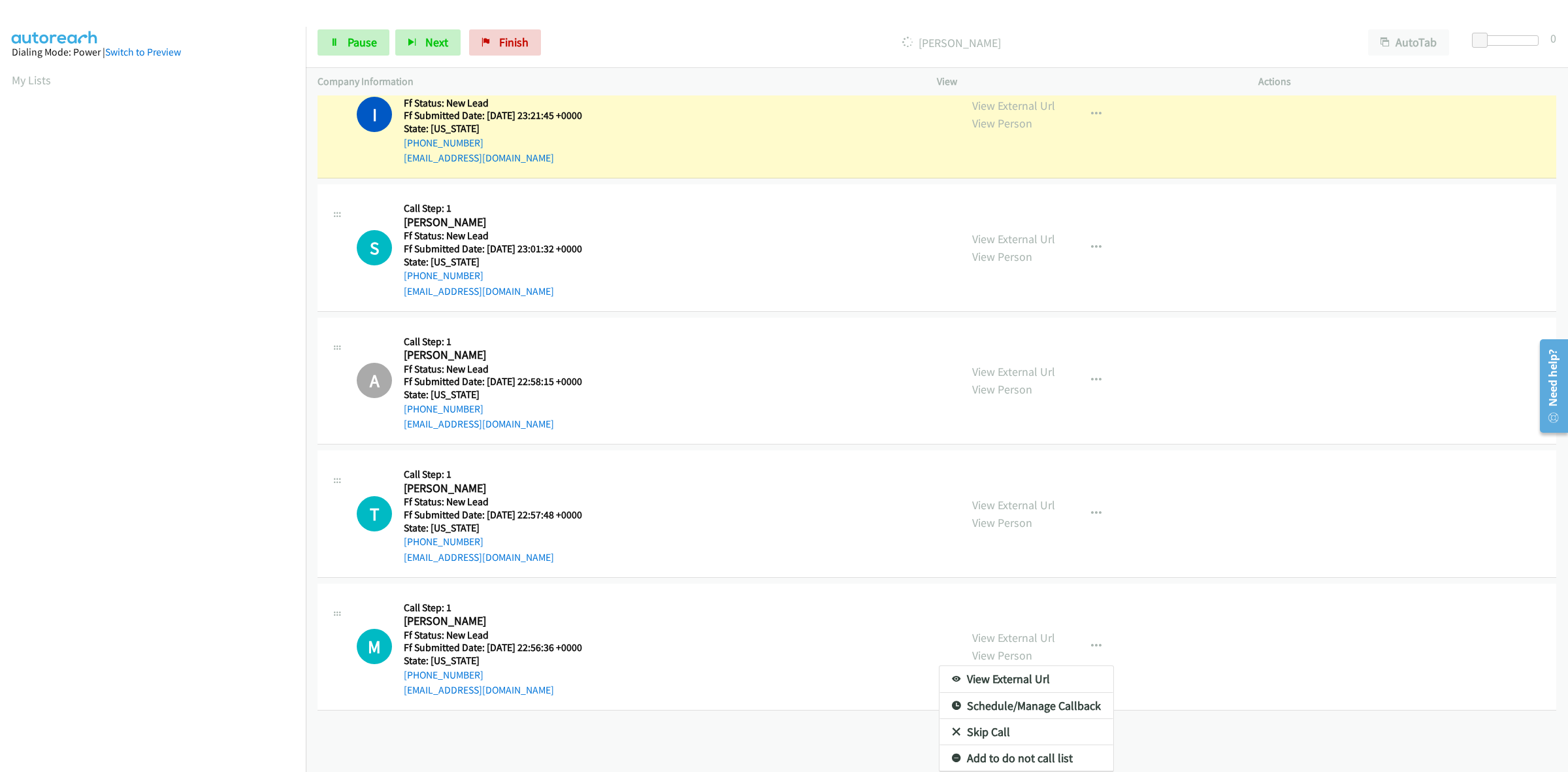
click at [997, 720] on link "Skip Call" at bounding box center [1026, 732] width 174 height 26
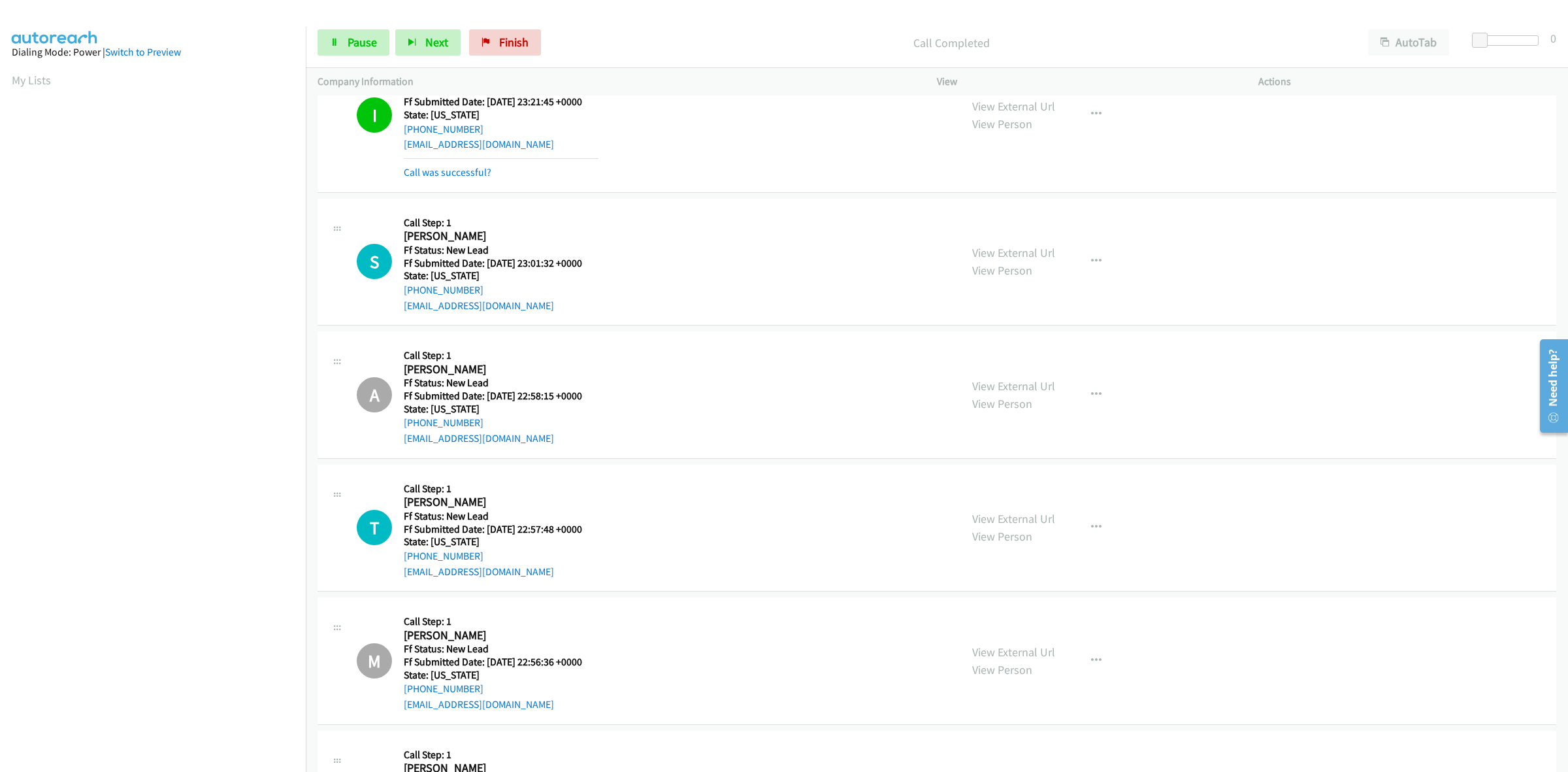
scroll to position [75, 0]
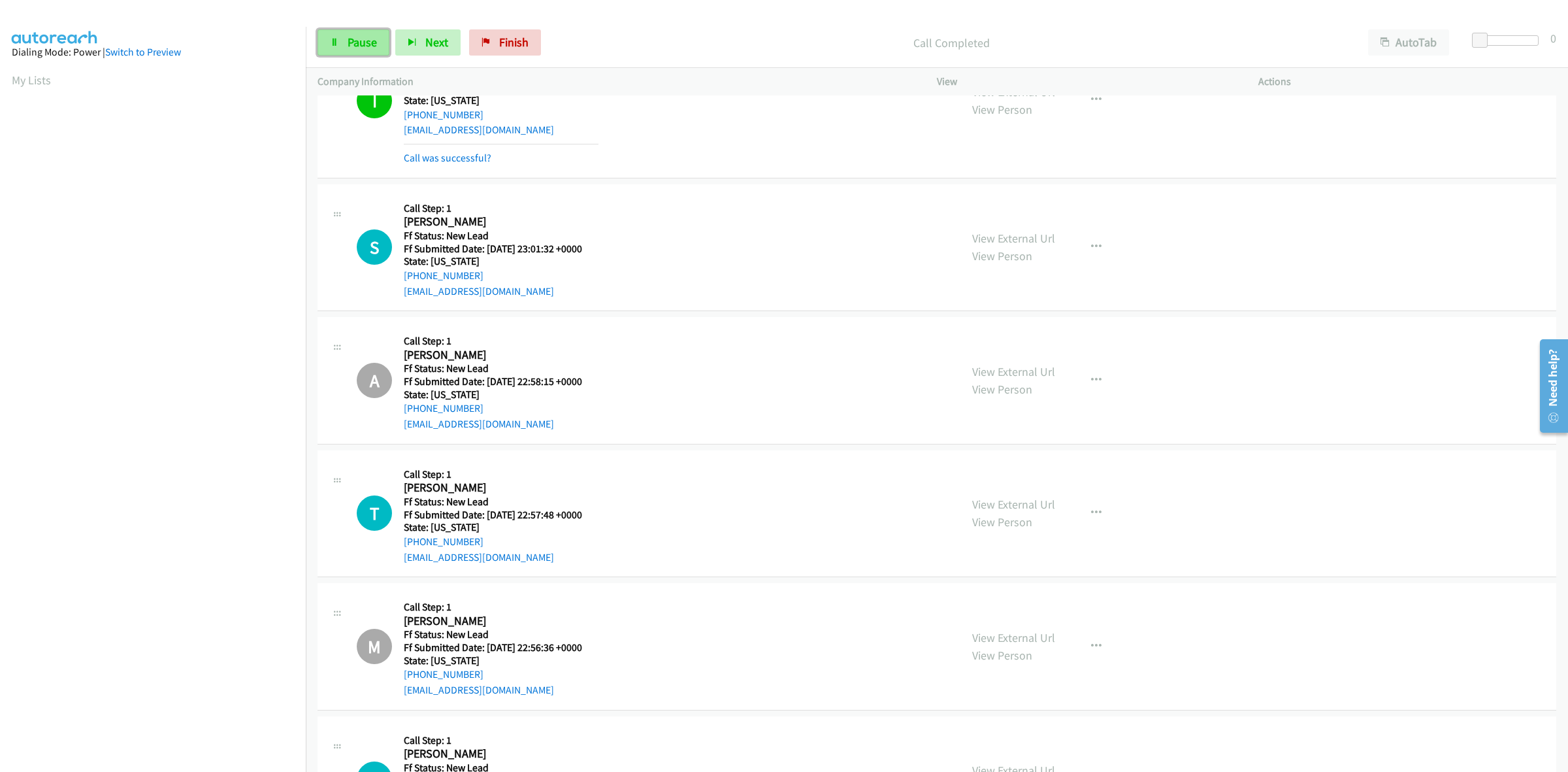
click at [357, 43] on span "Pause" at bounding box center [362, 42] width 29 height 15
click at [362, 40] on span "Start Calls" at bounding box center [373, 42] width 51 height 15
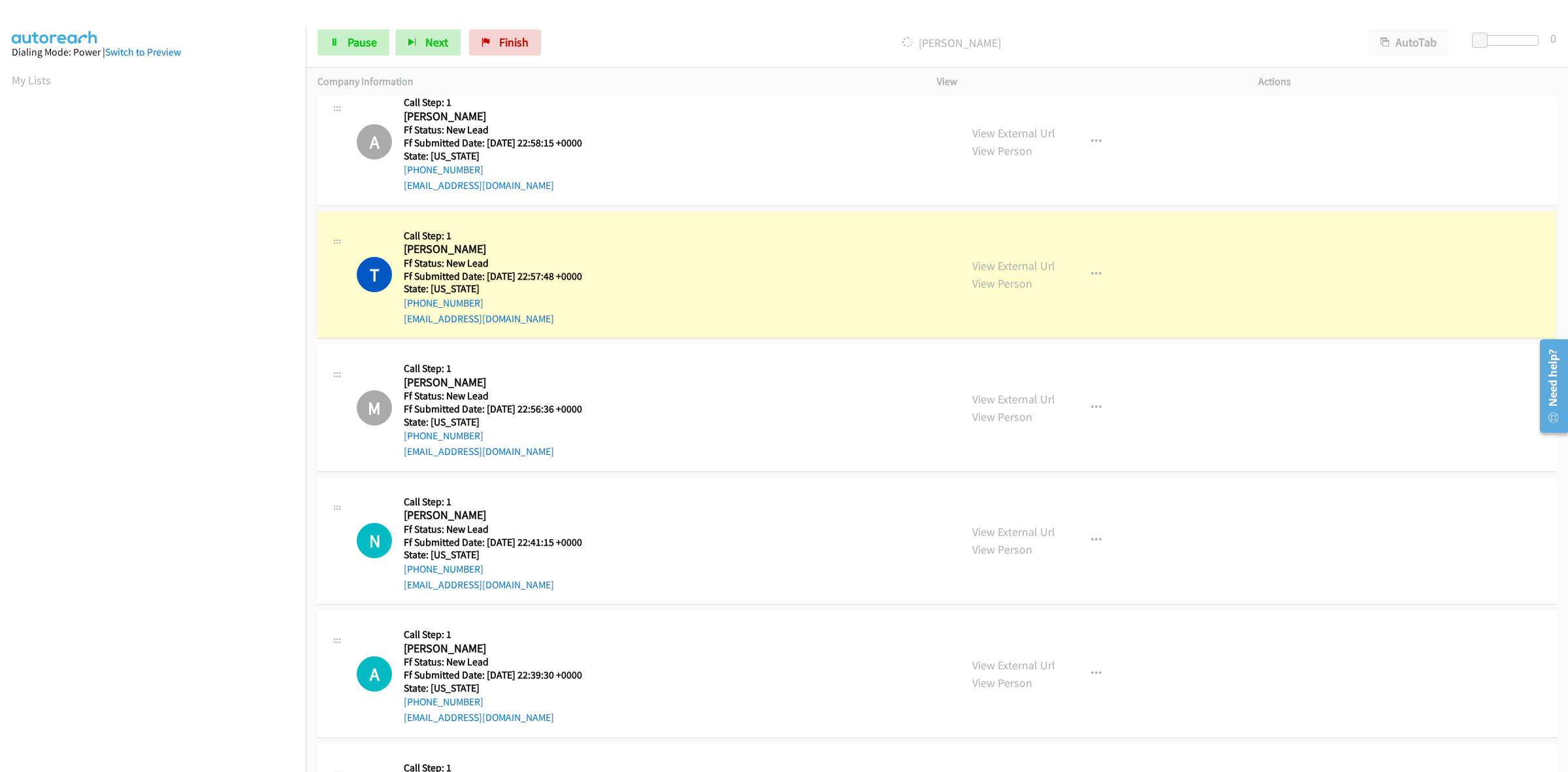
scroll to position [435, 0]
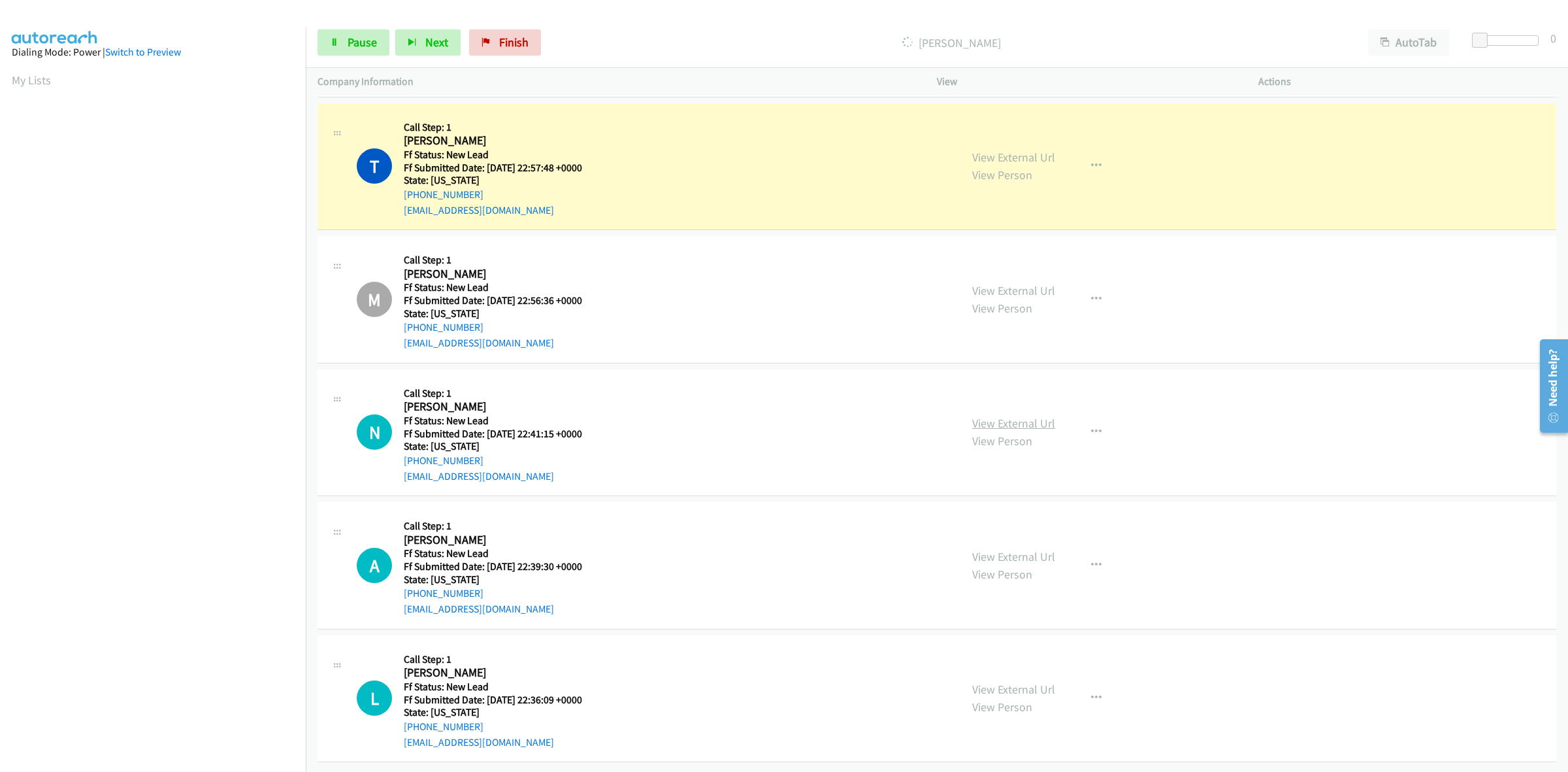
click at [1016, 416] on link "View External Url" at bounding box center [1013, 423] width 83 height 15
click at [997, 549] on link "View External Url" at bounding box center [1013, 557] width 83 height 15
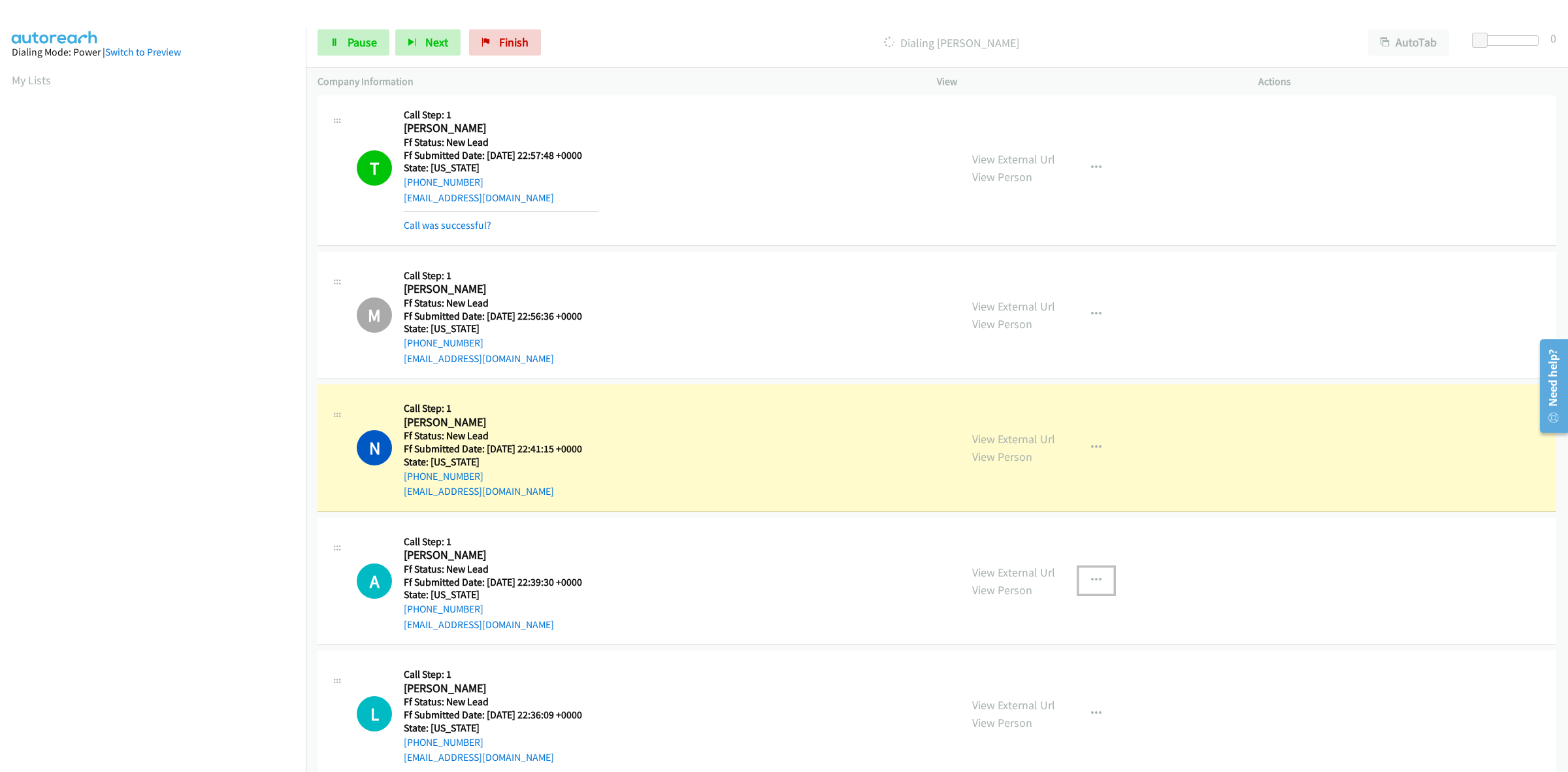
click at [1096, 575] on button "button" at bounding box center [1096, 580] width 35 height 26
click at [993, 660] on link "Skip Call" at bounding box center [1026, 666] width 174 height 26
click at [1003, 701] on link "View External Url" at bounding box center [1013, 705] width 83 height 15
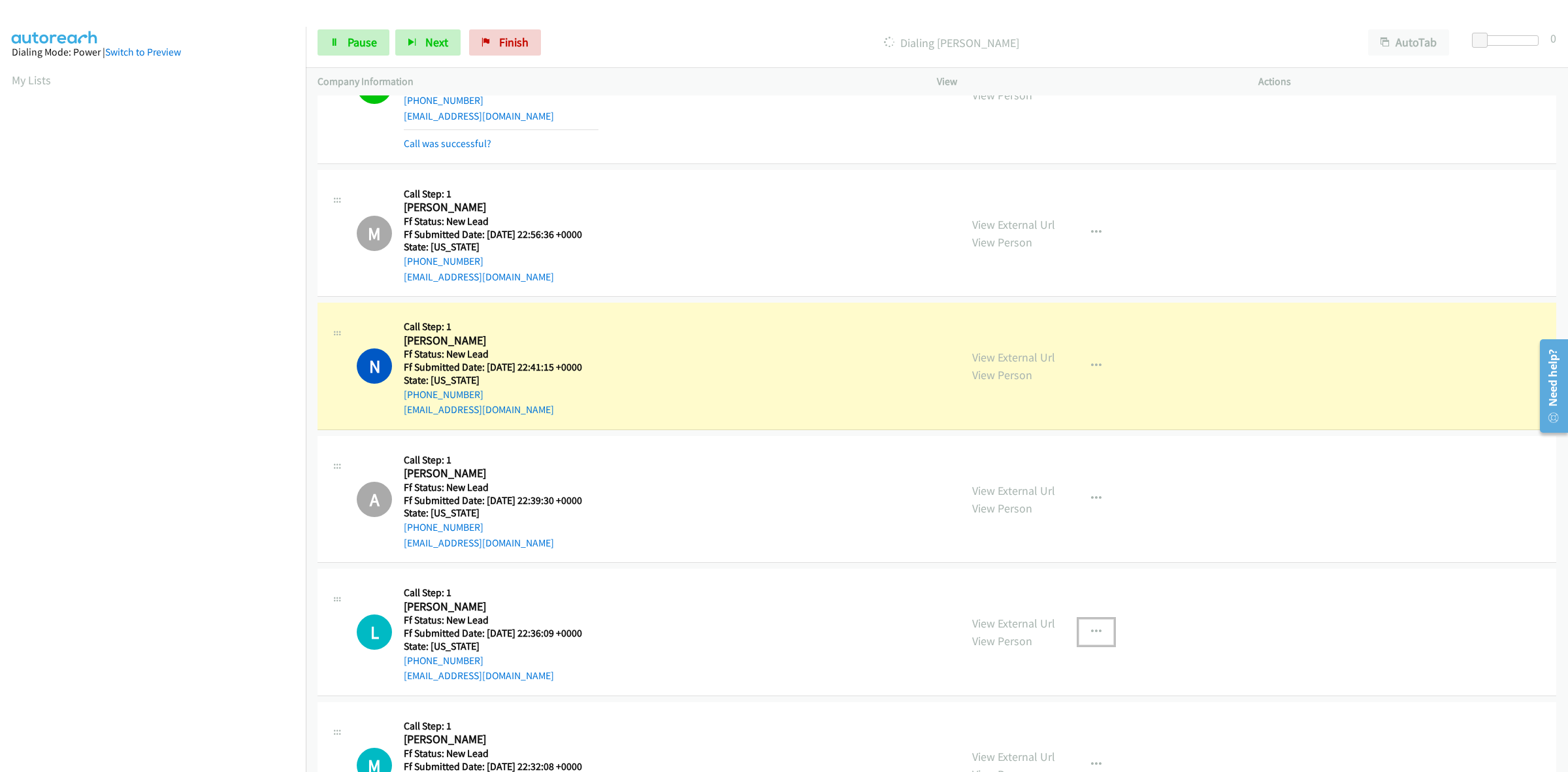
click at [1091, 628] on icon "button" at bounding box center [1096, 632] width 10 height 10
click at [988, 717] on link "Skip Call" at bounding box center [1026, 717] width 174 height 26
click at [355, 48] on span "Pause" at bounding box center [362, 42] width 29 height 15
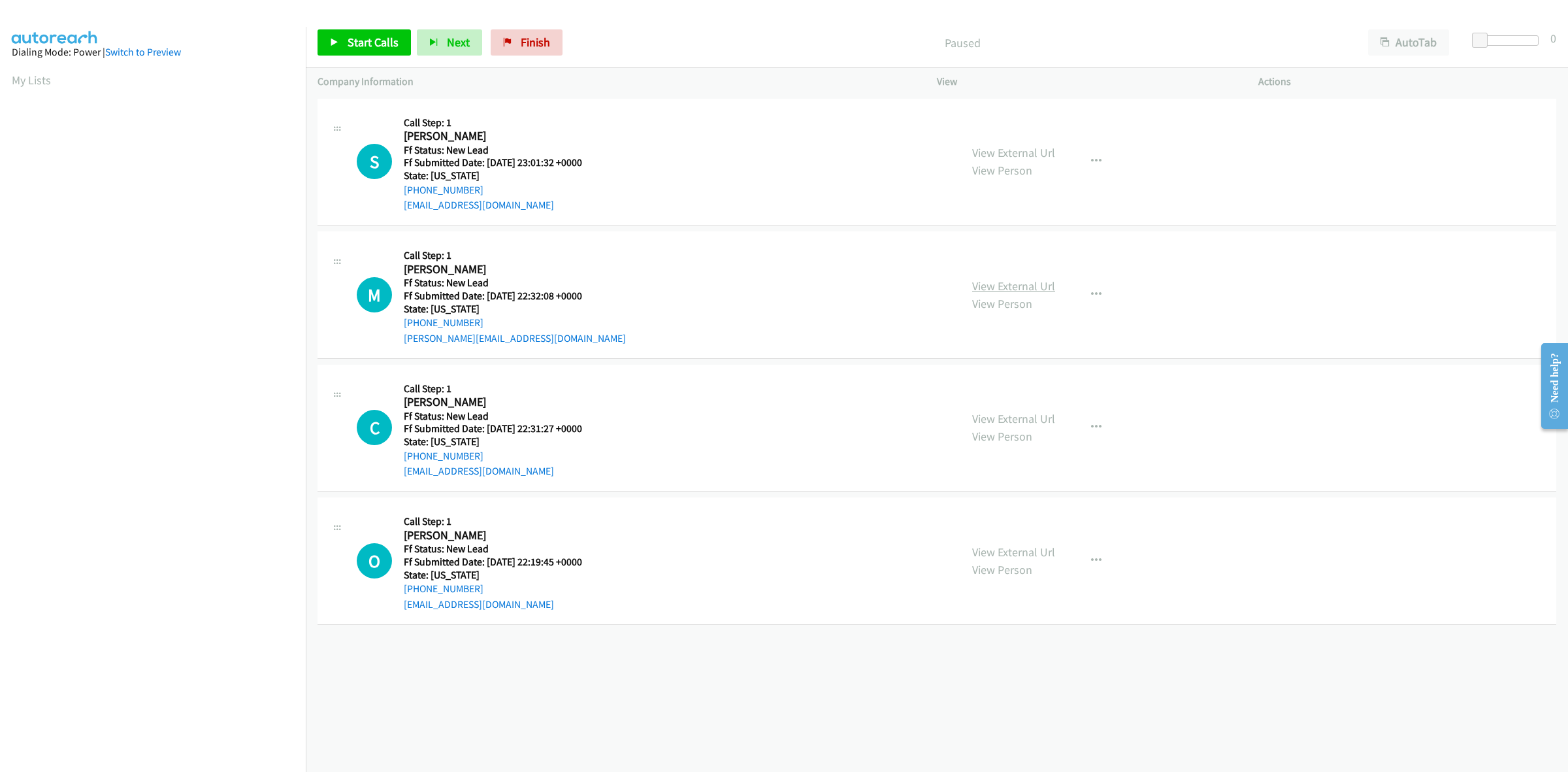
click at [1006, 284] on link "View External Url" at bounding box center [1013, 286] width 83 height 15
click at [997, 416] on link "View External Url" at bounding box center [1013, 419] width 83 height 15
click at [1013, 544] on link "View External Url" at bounding box center [1013, 552] width 83 height 15
click at [1091, 425] on icon "button" at bounding box center [1096, 427] width 10 height 10
click at [987, 515] on link "Skip Call" at bounding box center [1026, 513] width 174 height 26
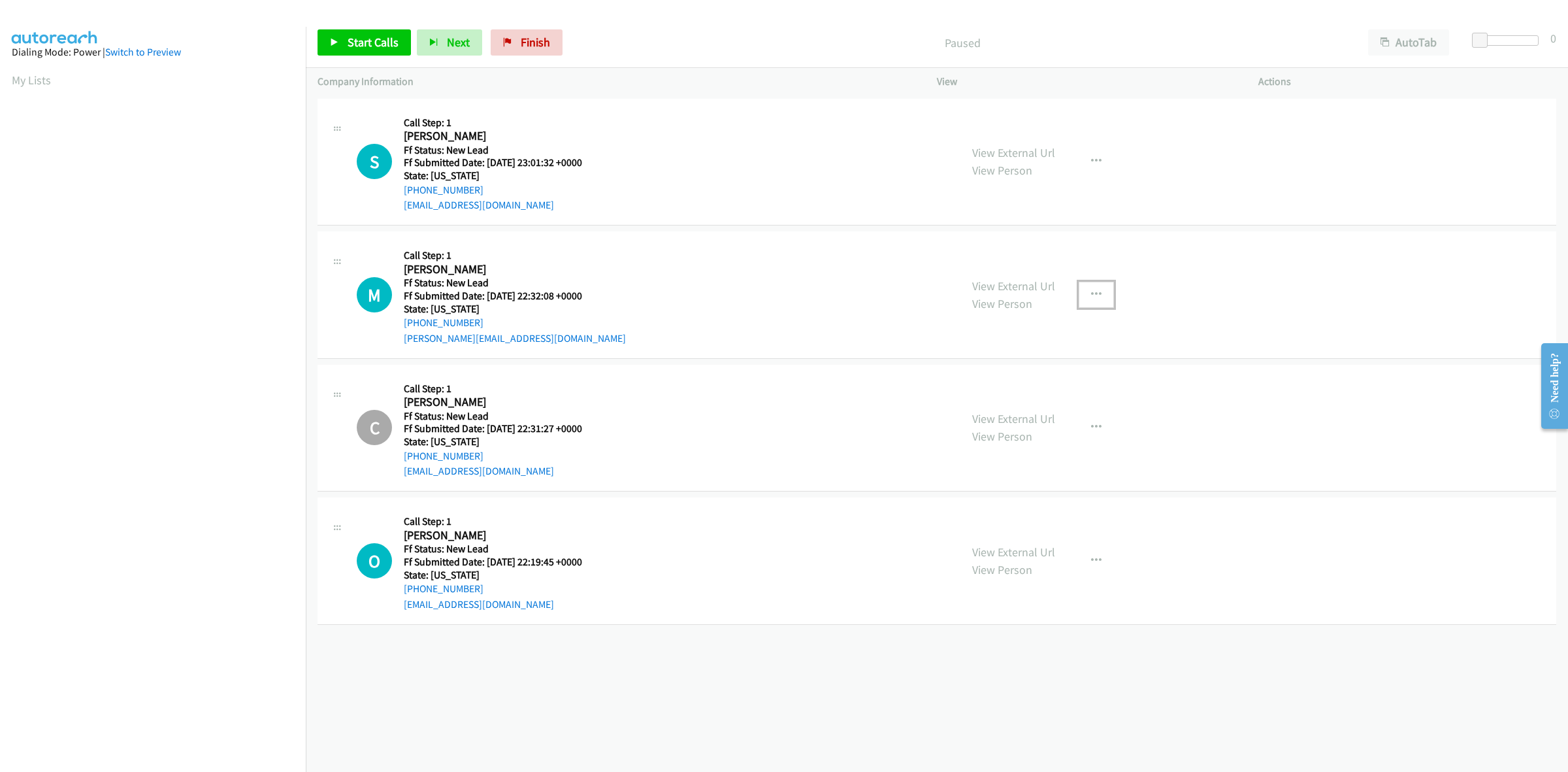
click at [1094, 295] on icon "button" at bounding box center [1096, 294] width 10 height 10
click at [997, 373] on link "Skip Call" at bounding box center [1026, 380] width 174 height 26
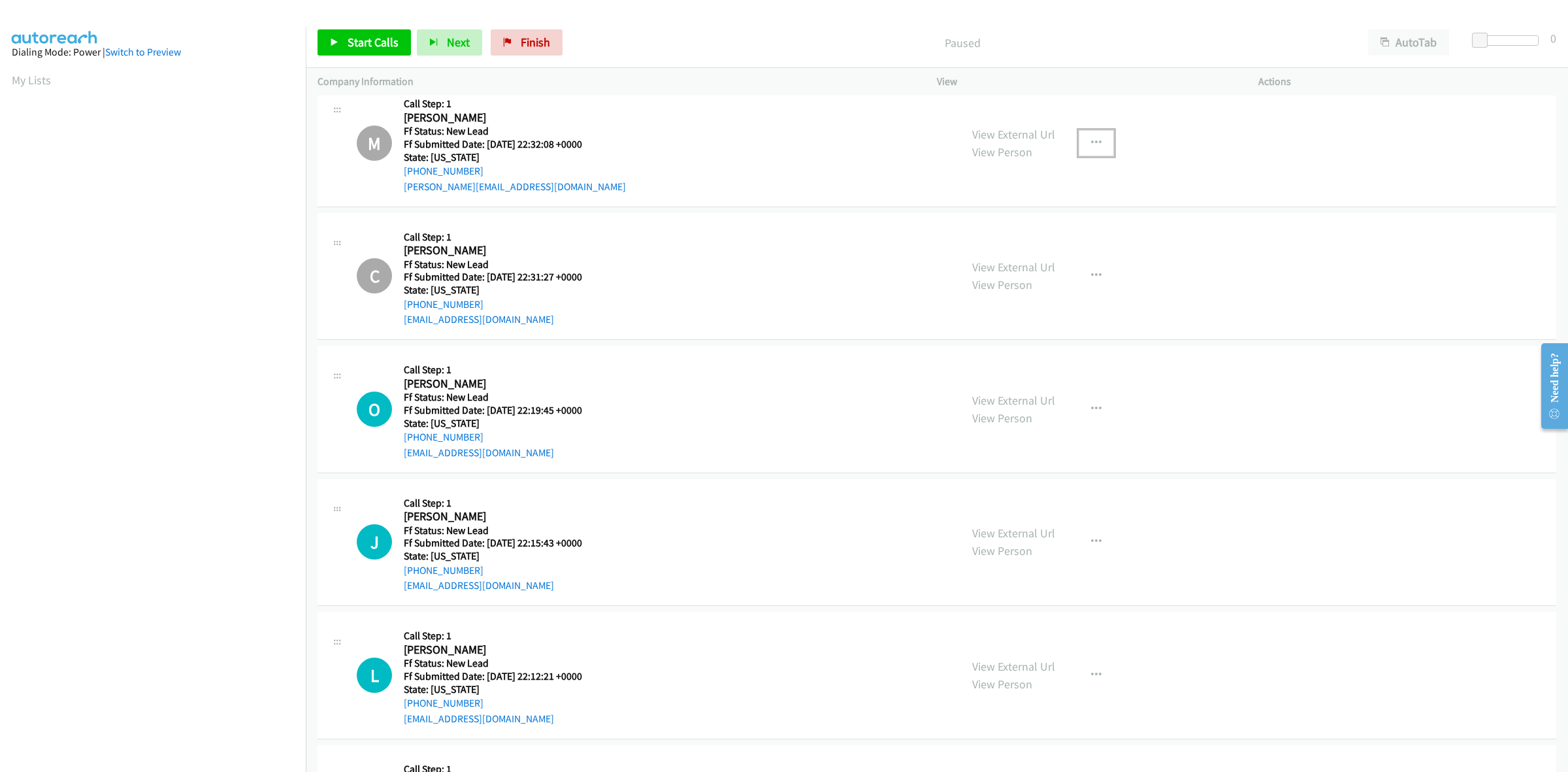
scroll to position [164, 0]
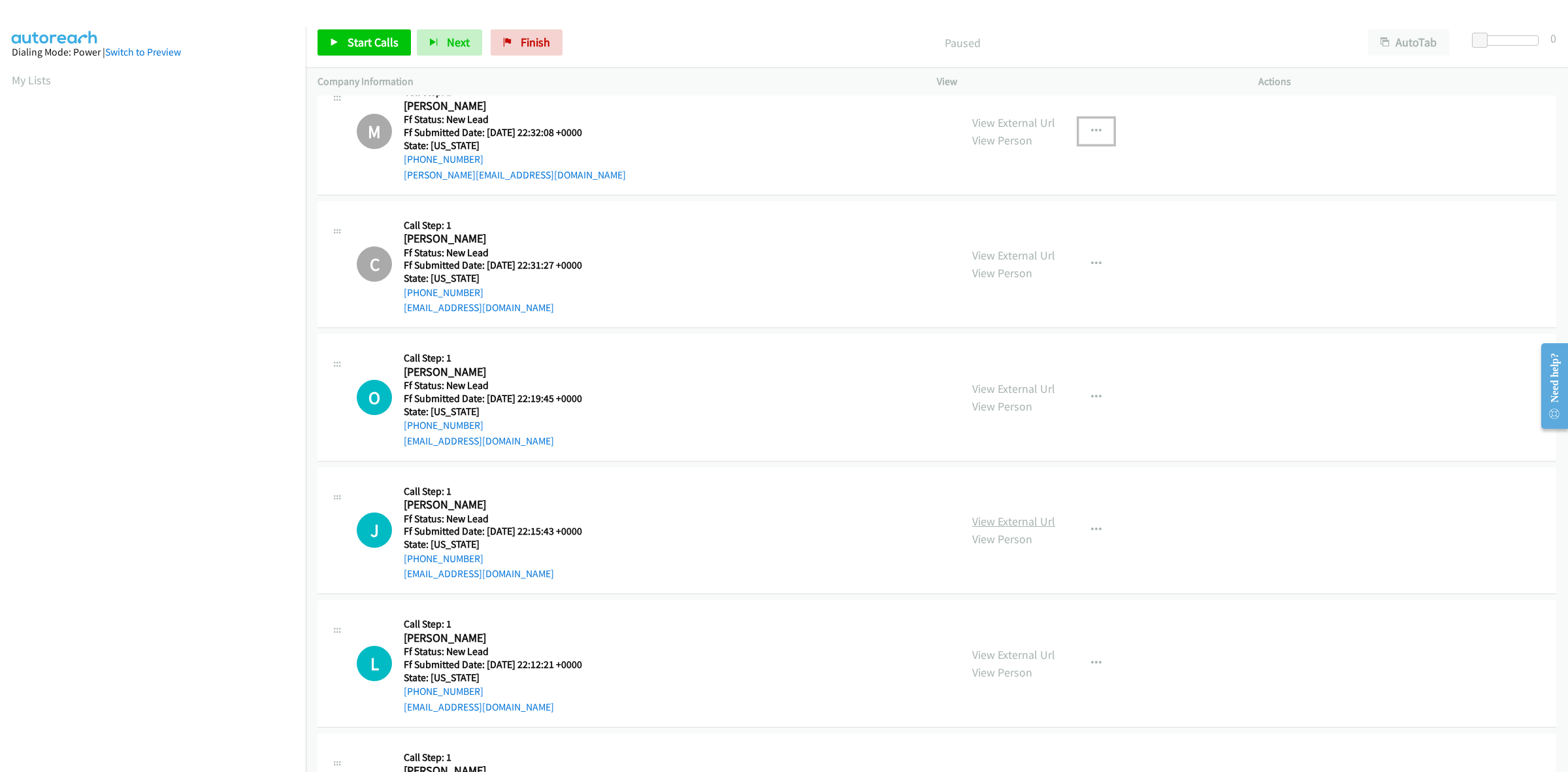
click at [1024, 518] on link "View External Url" at bounding box center [1013, 521] width 83 height 15
click at [1091, 527] on icon "button" at bounding box center [1096, 530] width 10 height 10
click at [993, 613] on link "Skip Call" at bounding box center [1026, 615] width 174 height 26
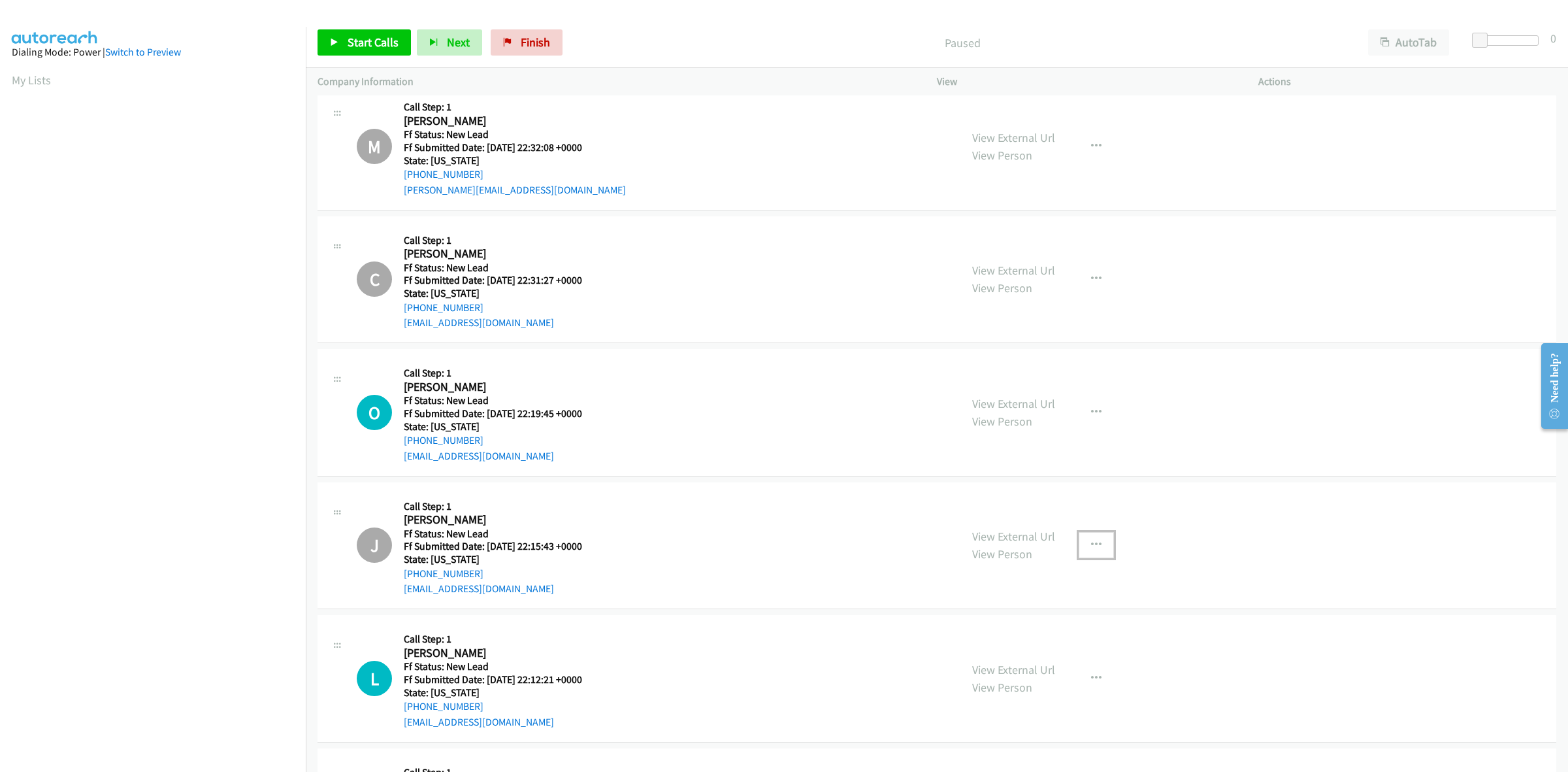
scroll to position [274, 0]
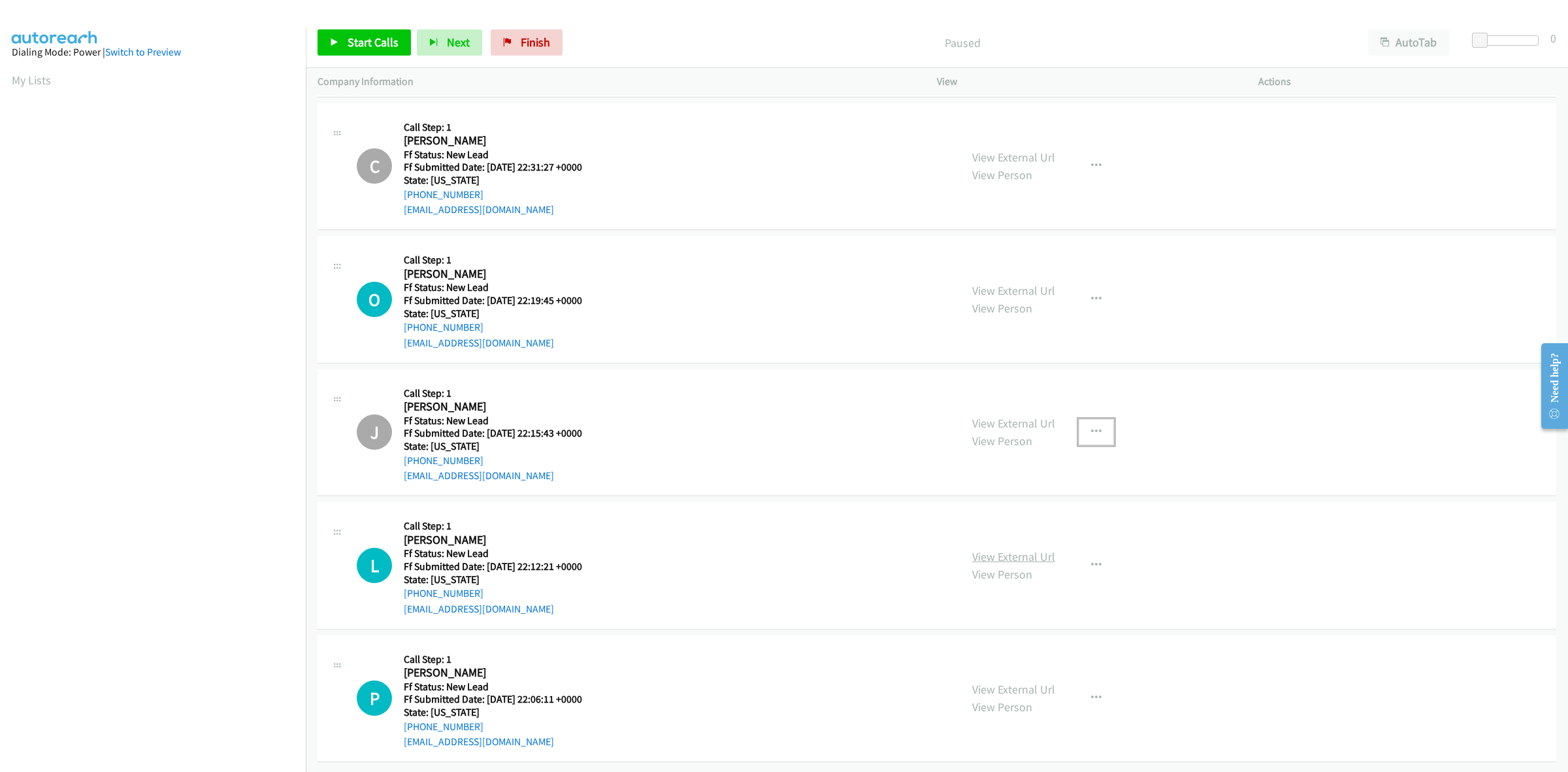
click at [1033, 549] on link "View External Url" at bounding box center [1013, 557] width 83 height 15
click at [1028, 682] on link "View External Url" at bounding box center [1013, 689] width 83 height 15
click at [1096, 685] on button "button" at bounding box center [1096, 698] width 35 height 26
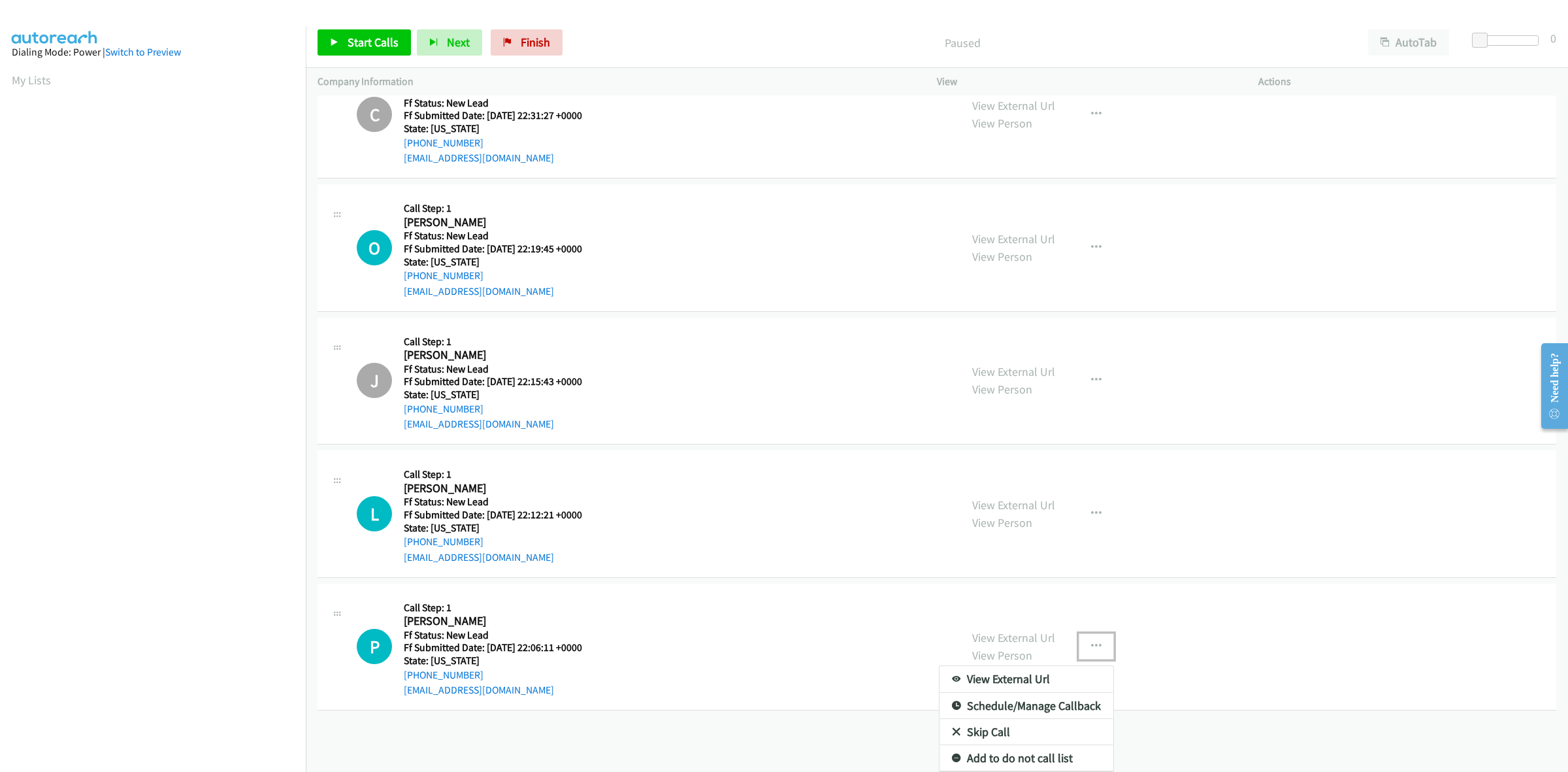
click at [1008, 719] on link "Skip Call" at bounding box center [1026, 732] width 174 height 26
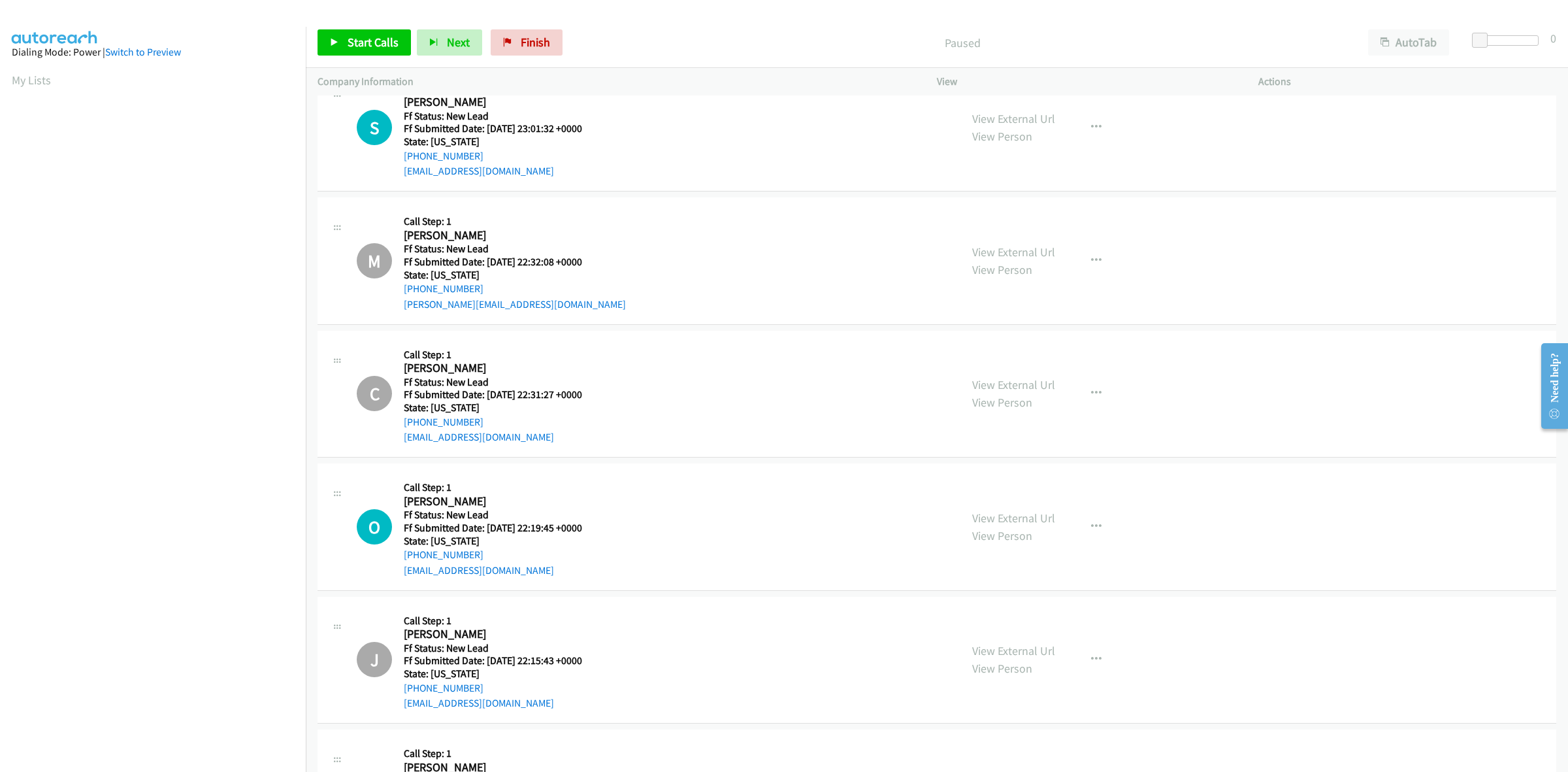
scroll to position [0, 0]
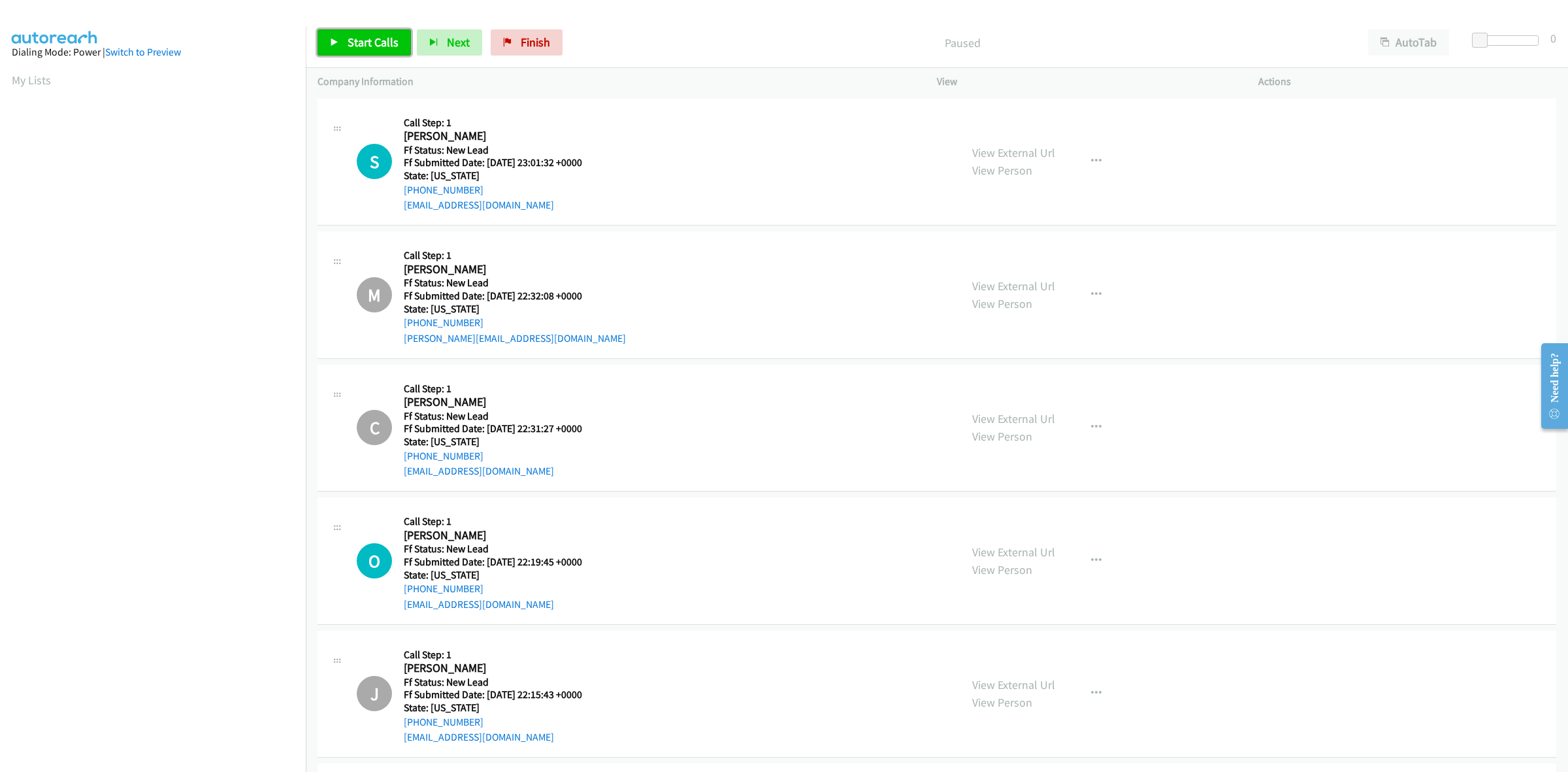
click at [359, 37] on span "Start Calls" at bounding box center [373, 42] width 51 height 15
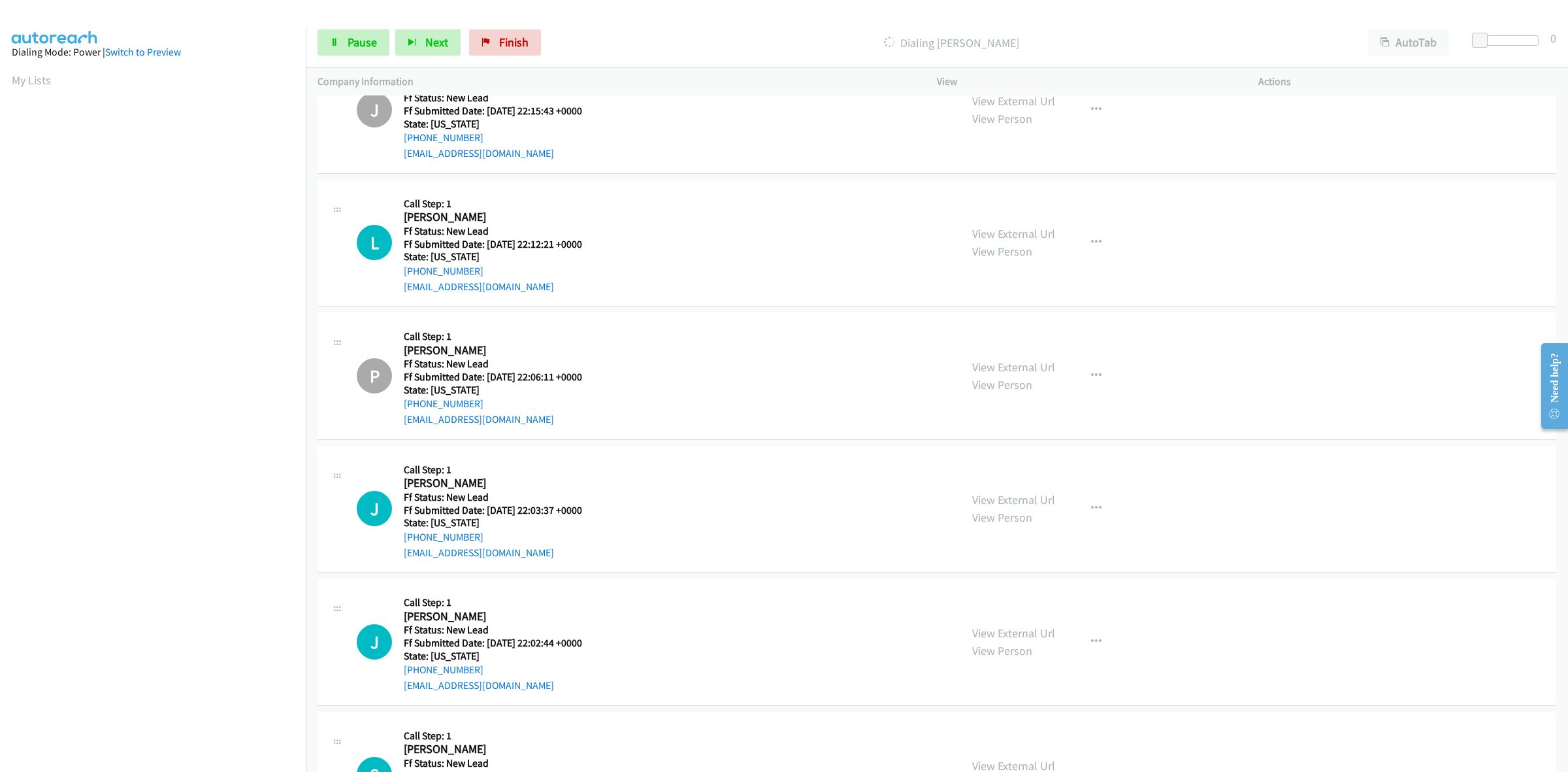
scroll to position [701, 0]
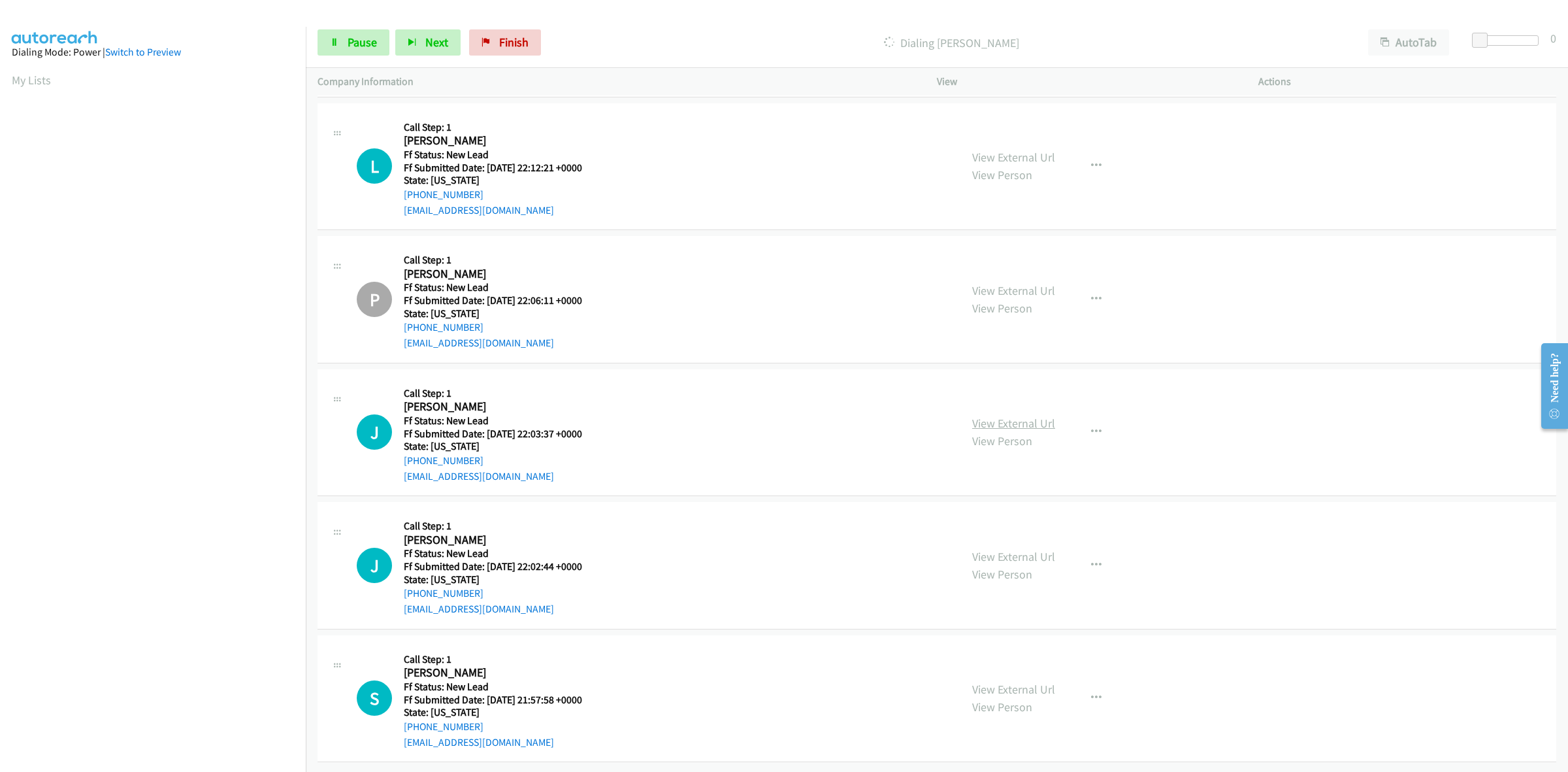
click at [1036, 416] on link "View External Url" at bounding box center [1013, 423] width 83 height 15
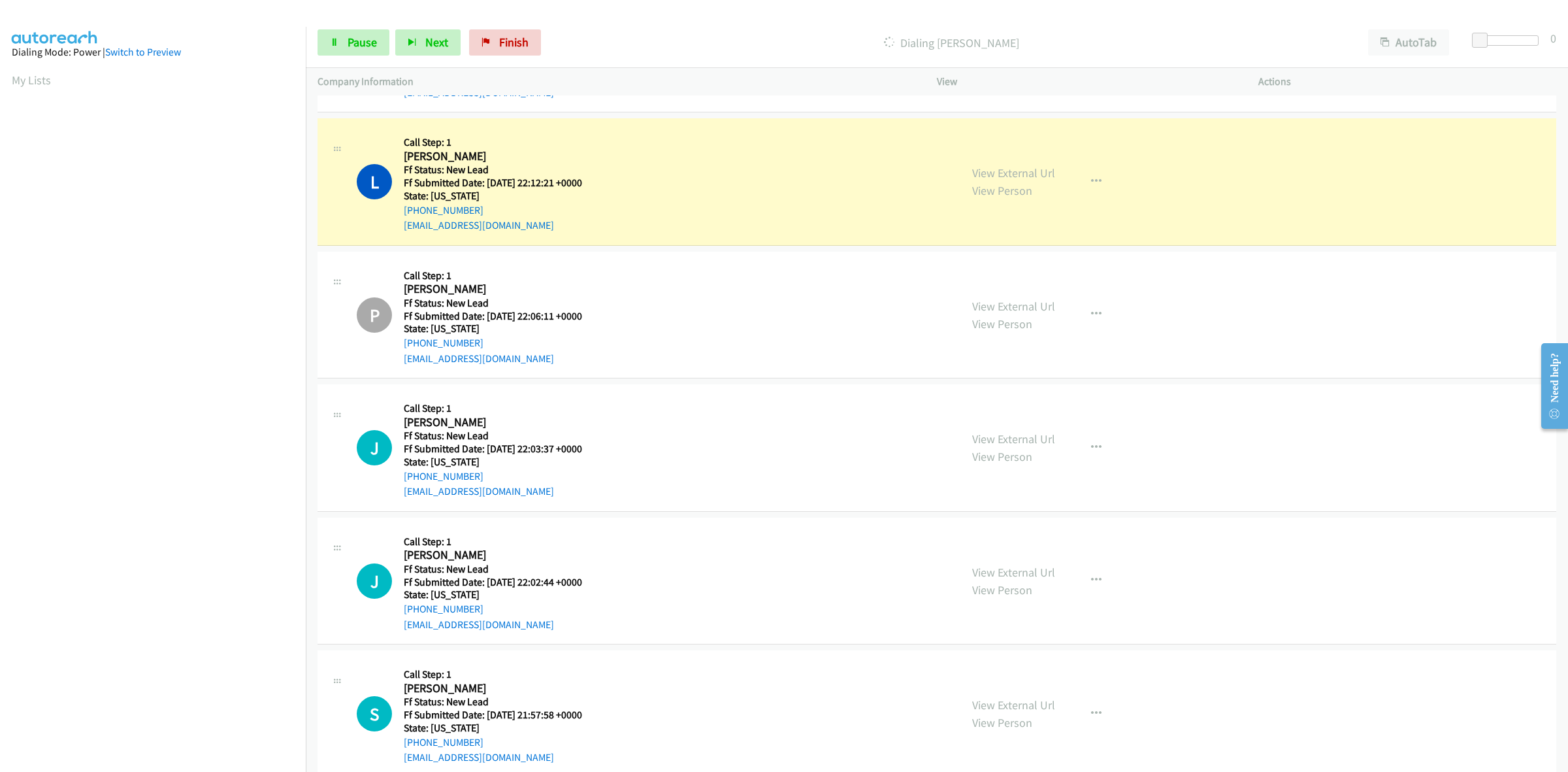
scroll to position [729, 0]
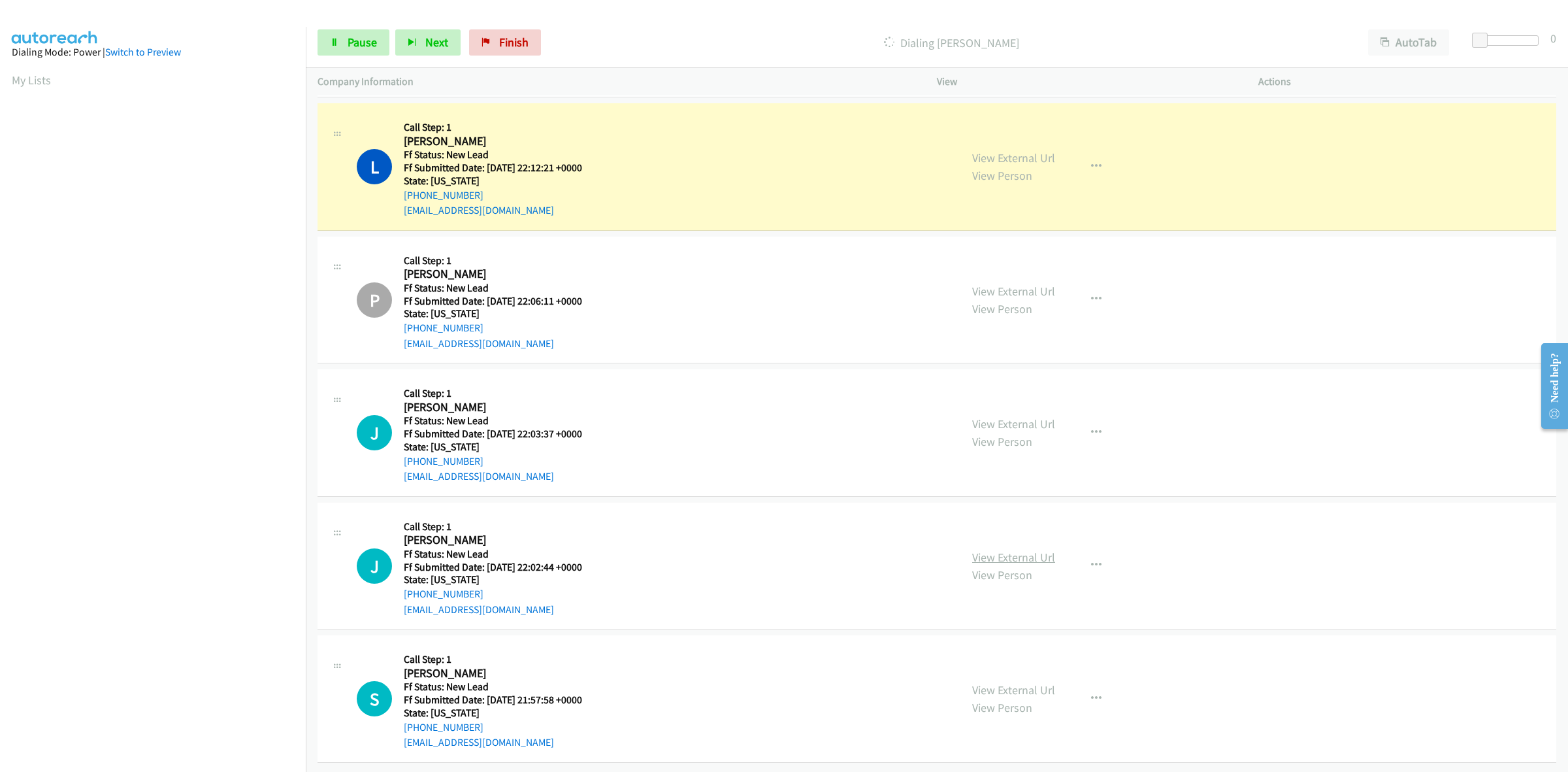
click at [1003, 549] on link "View External Url" at bounding box center [1013, 557] width 83 height 15
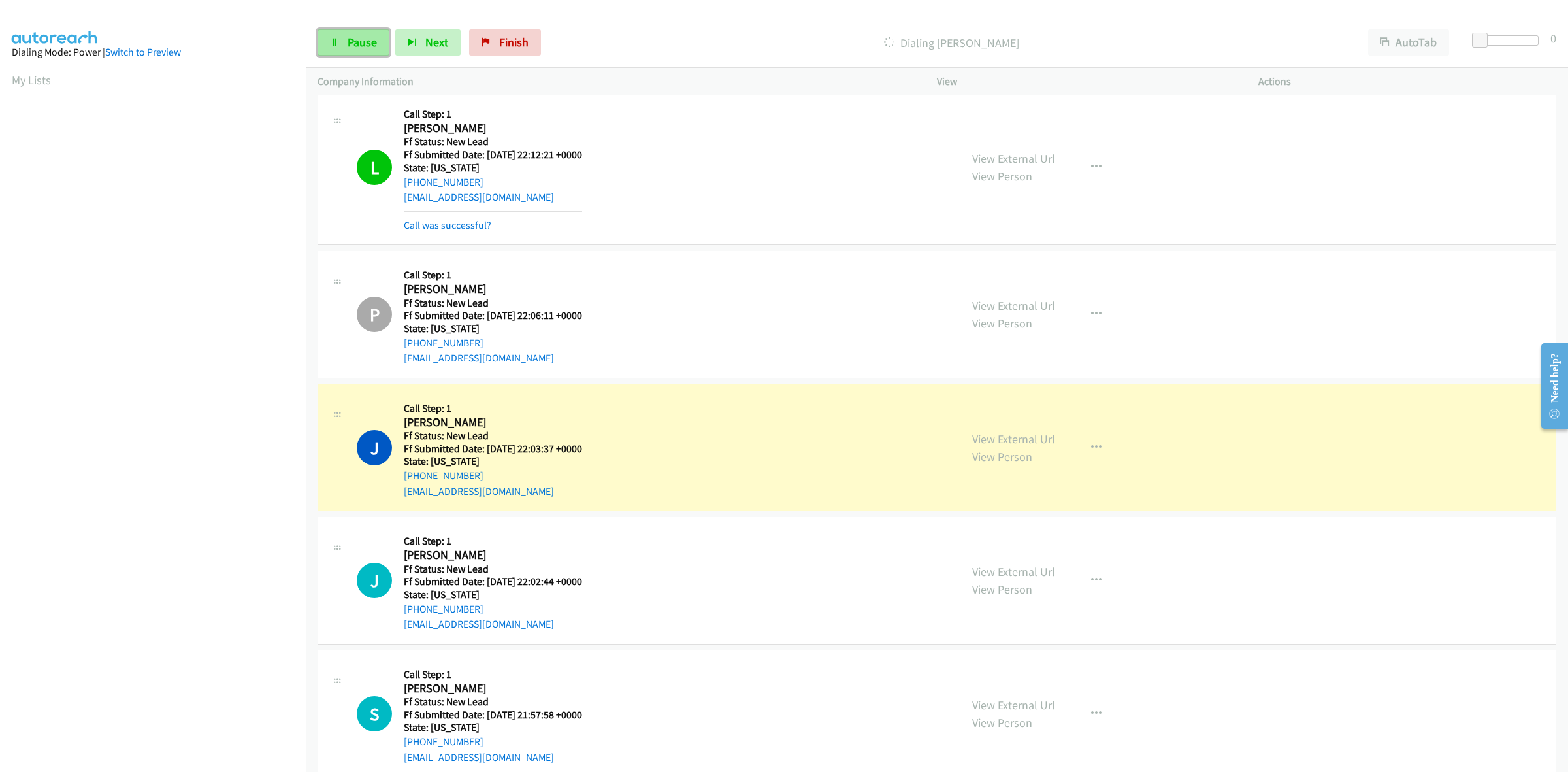
click at [362, 47] on span "Pause" at bounding box center [362, 42] width 29 height 15
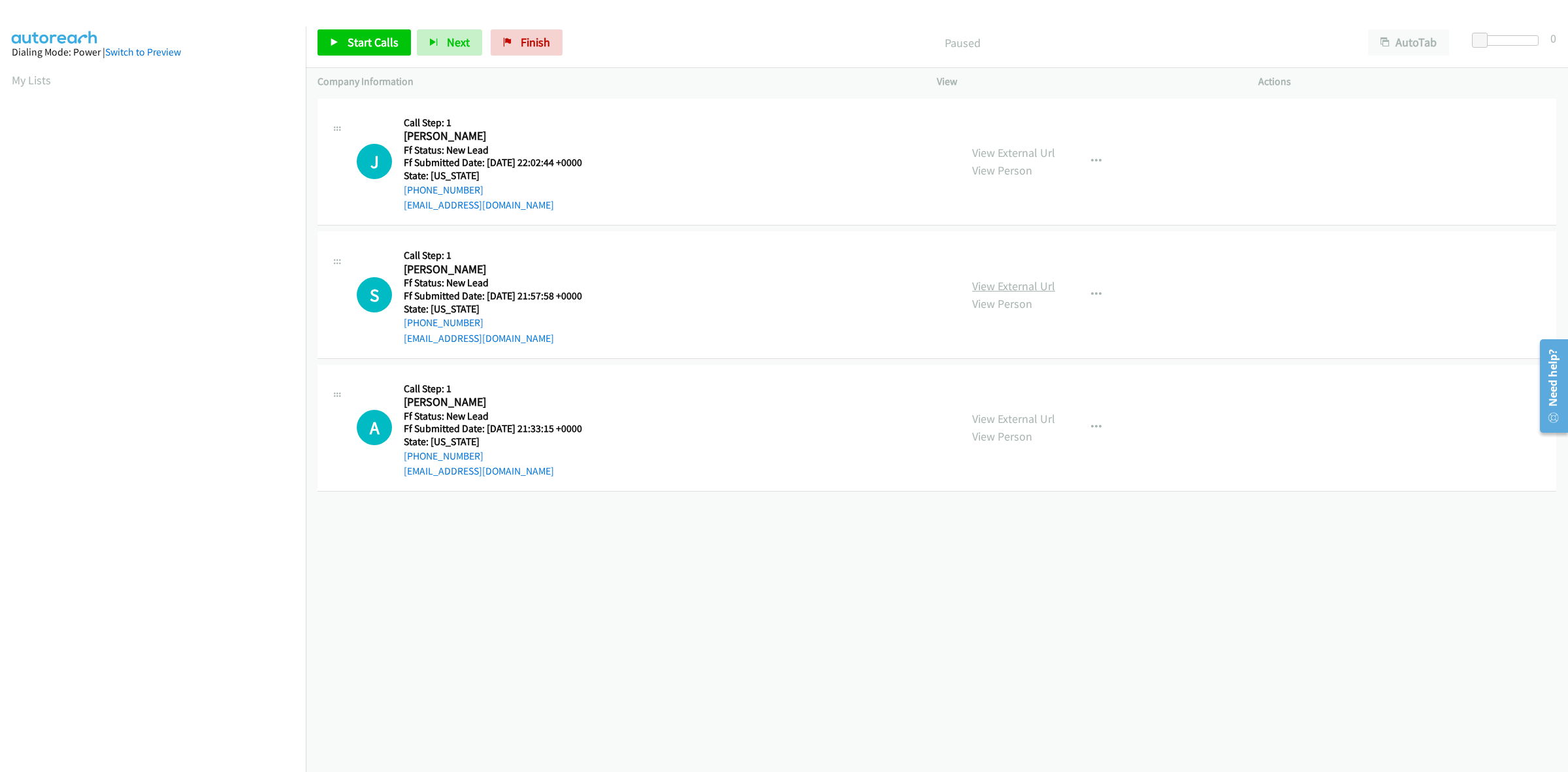
click at [1000, 285] on link "View External Url" at bounding box center [1013, 286] width 83 height 15
click at [1017, 424] on link "View External Url" at bounding box center [1013, 419] width 83 height 15
click at [1092, 424] on icon "button" at bounding box center [1096, 427] width 10 height 10
click at [1004, 518] on link "Skip Call" at bounding box center [1026, 513] width 174 height 26
click at [385, 40] on span "Start Calls" at bounding box center [373, 42] width 51 height 15
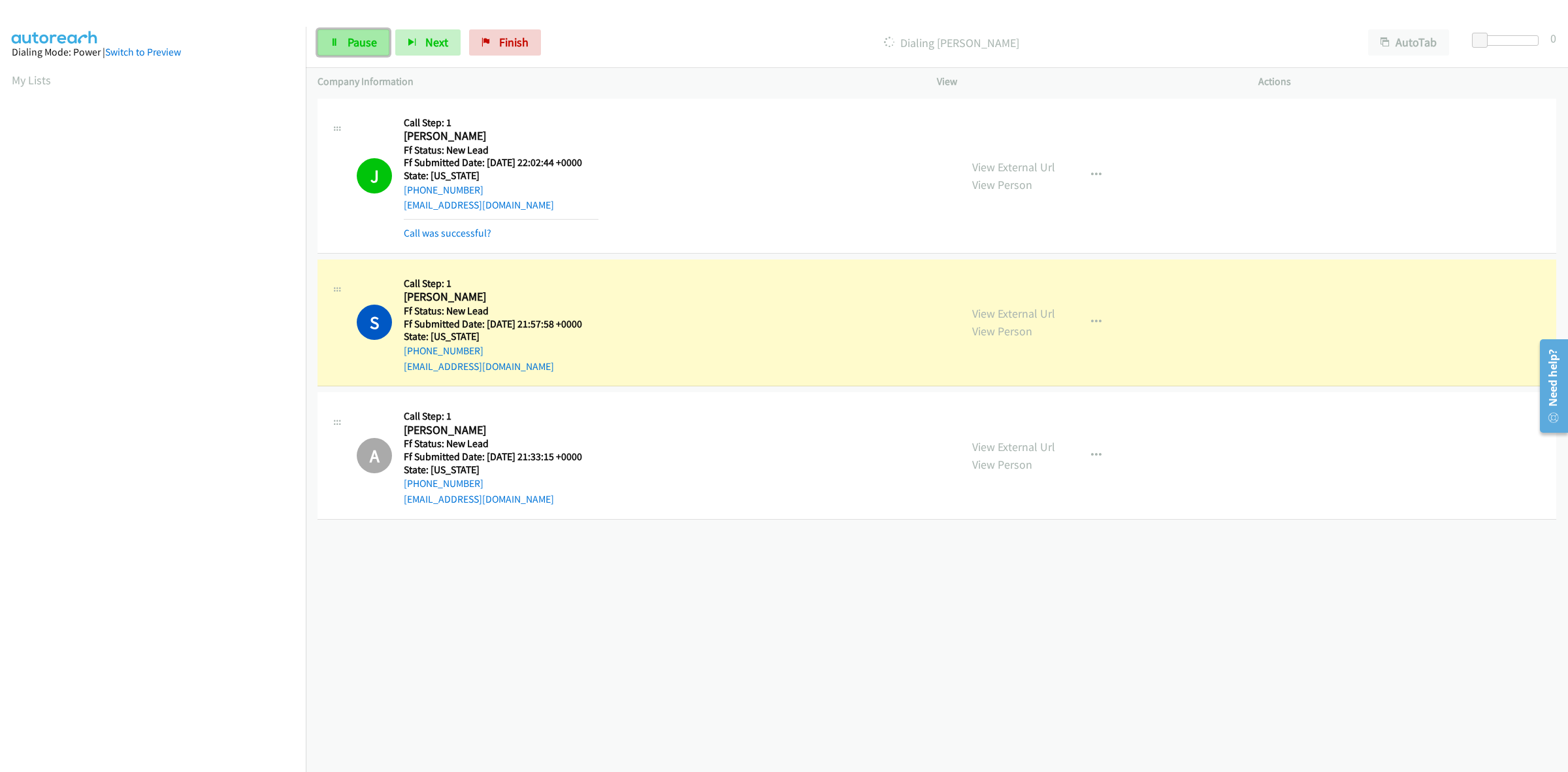
click at [364, 40] on span "Pause" at bounding box center [362, 42] width 29 height 15
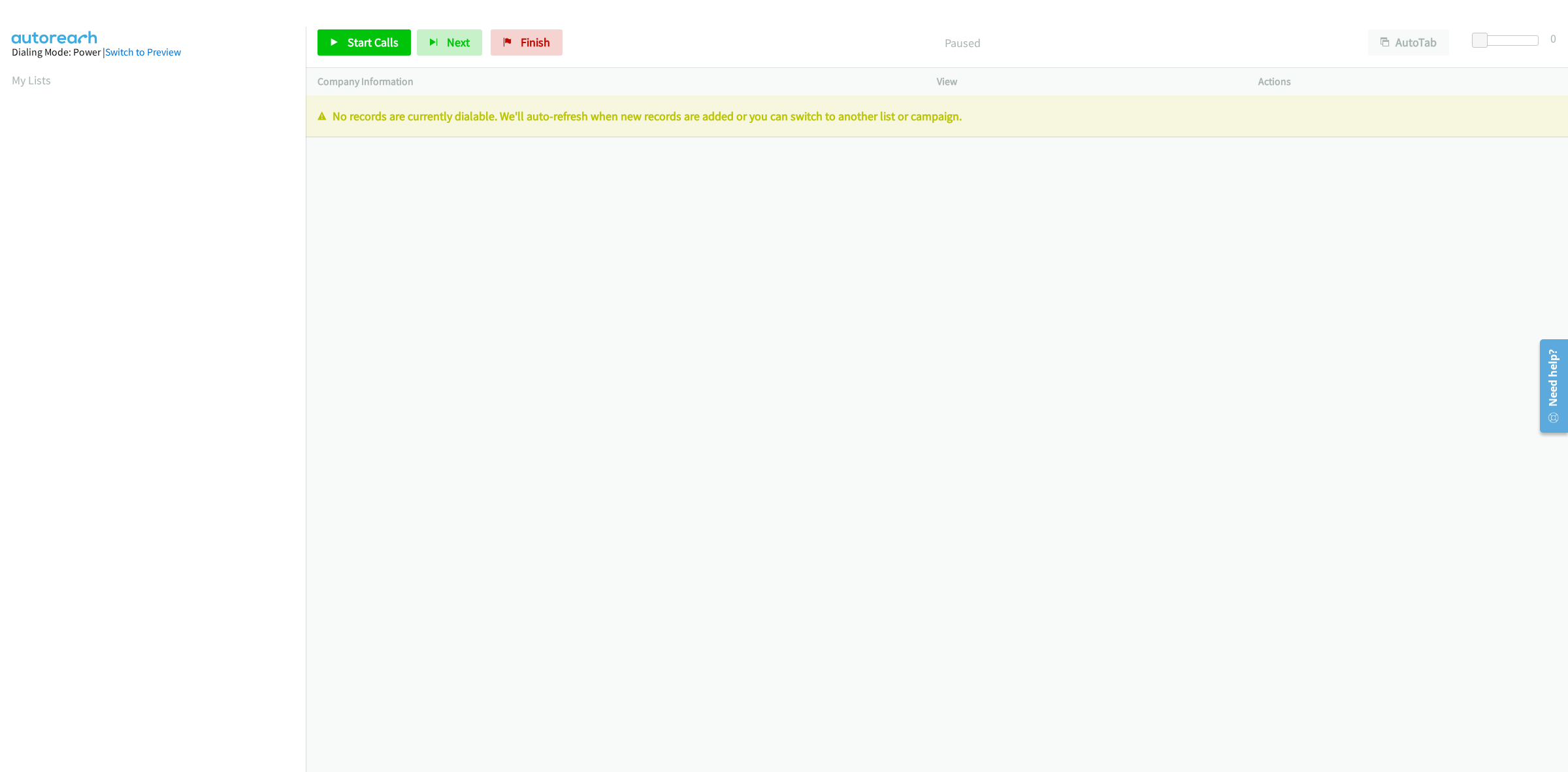
drag, startPoint x: 387, startPoint y: 204, endPoint x: 397, endPoint y: 201, distance: 10.4
click at [387, 204] on div "[PHONE_NUMBER] Call failed - Please reload the list and try again The Callbar F…" at bounding box center [937, 433] width 1262 height 676
click at [544, 43] on span "Finish" at bounding box center [535, 42] width 29 height 15
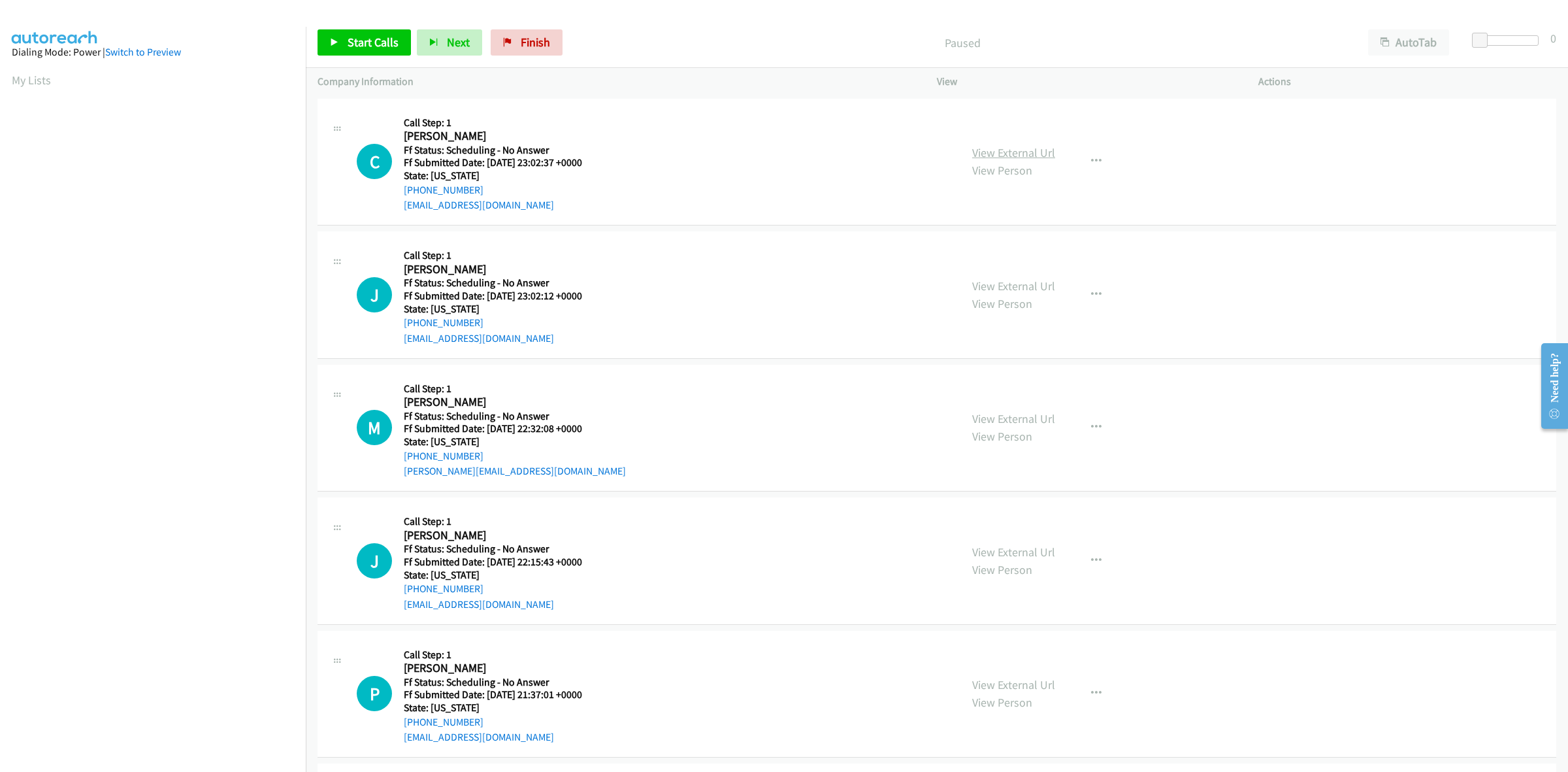
click at [1027, 145] on link "View External Url" at bounding box center [1013, 152] width 83 height 15
click at [1028, 281] on link "View External Url" at bounding box center [1013, 286] width 83 height 15
click at [1036, 419] on link "View External Url" at bounding box center [1013, 419] width 83 height 15
click at [1024, 556] on link "View External Url" at bounding box center [1013, 552] width 83 height 15
click at [1017, 685] on link "View External Url" at bounding box center [1013, 685] width 83 height 15
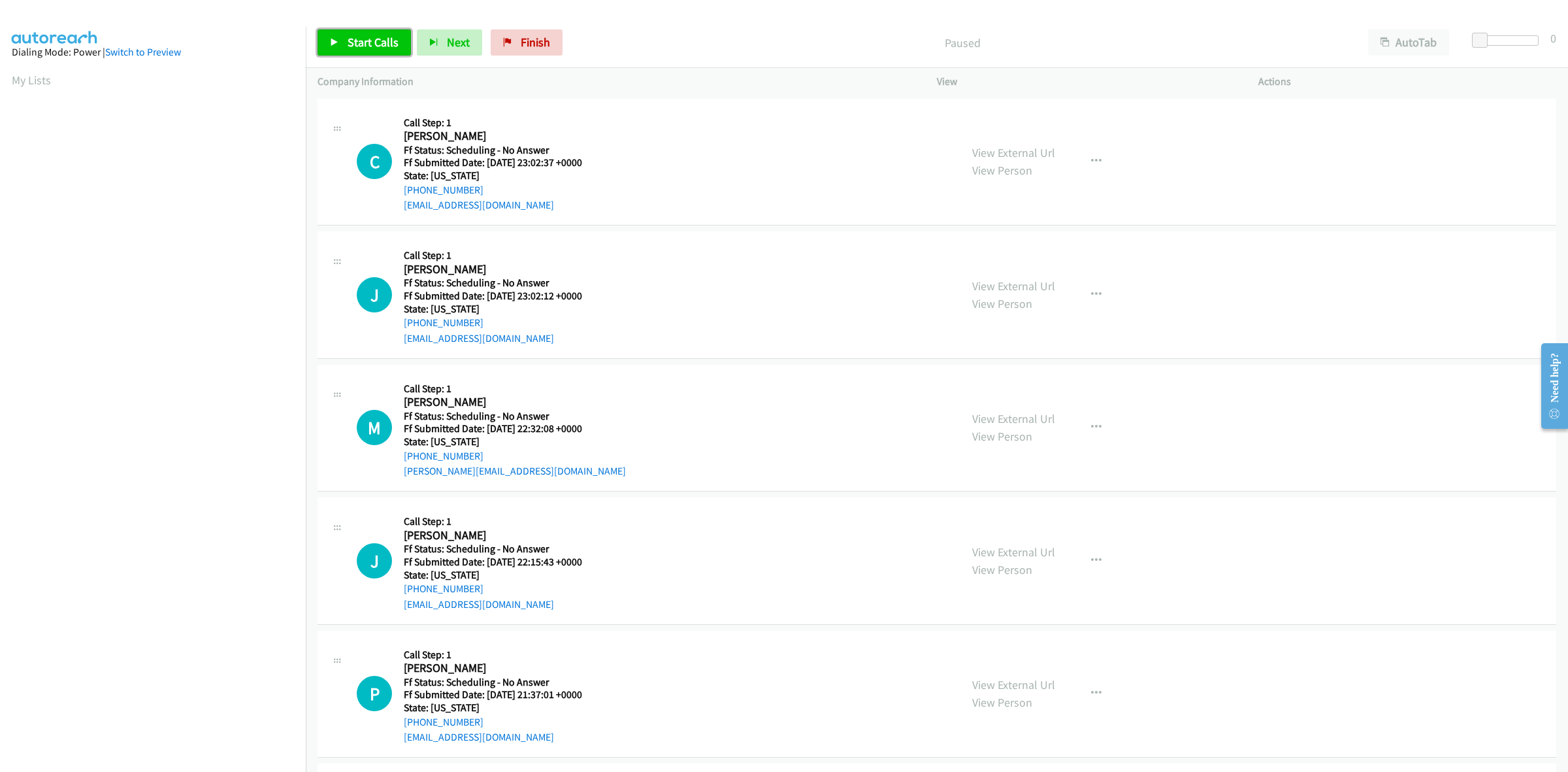
click at [371, 44] on span "Start Calls" at bounding box center [373, 42] width 51 height 15
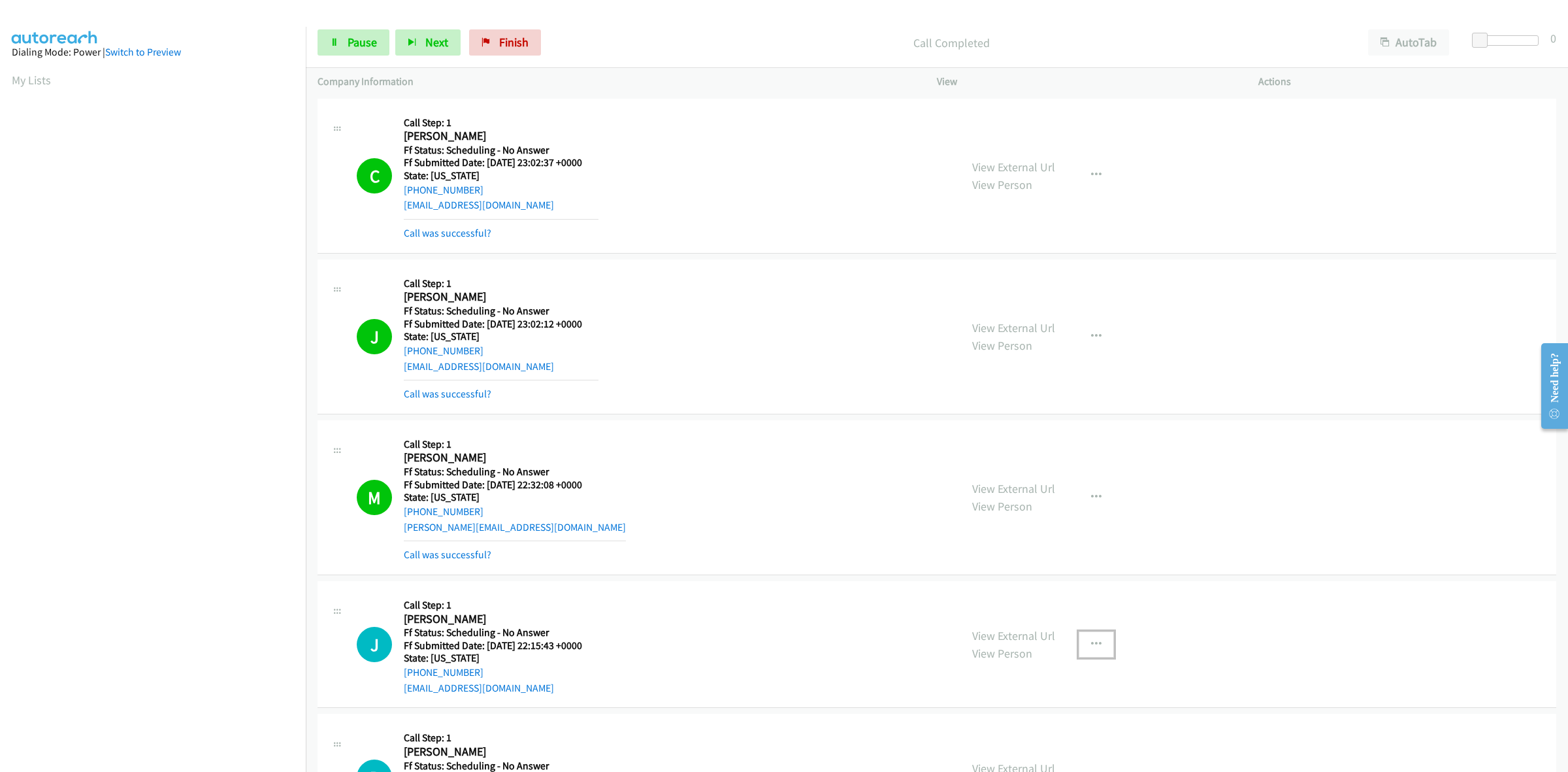
drag, startPoint x: 1088, startPoint y: 641, endPoint x: 1082, endPoint y: 647, distance: 8.5
click at [1091, 641] on icon "button" at bounding box center [1096, 644] width 10 height 10
click at [987, 732] on link "Skip Call" at bounding box center [1026, 729] width 174 height 26
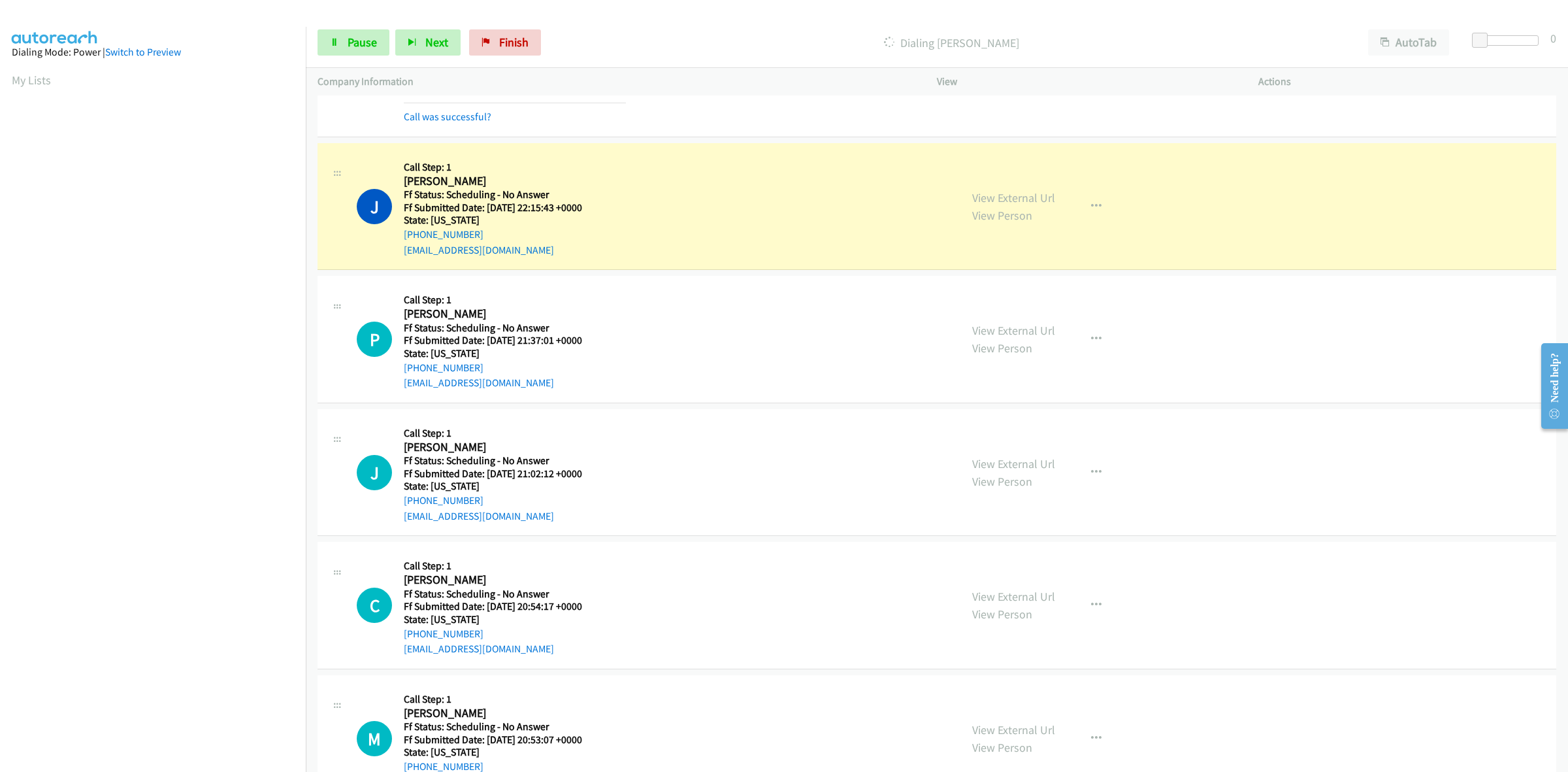
scroll to position [409, 0]
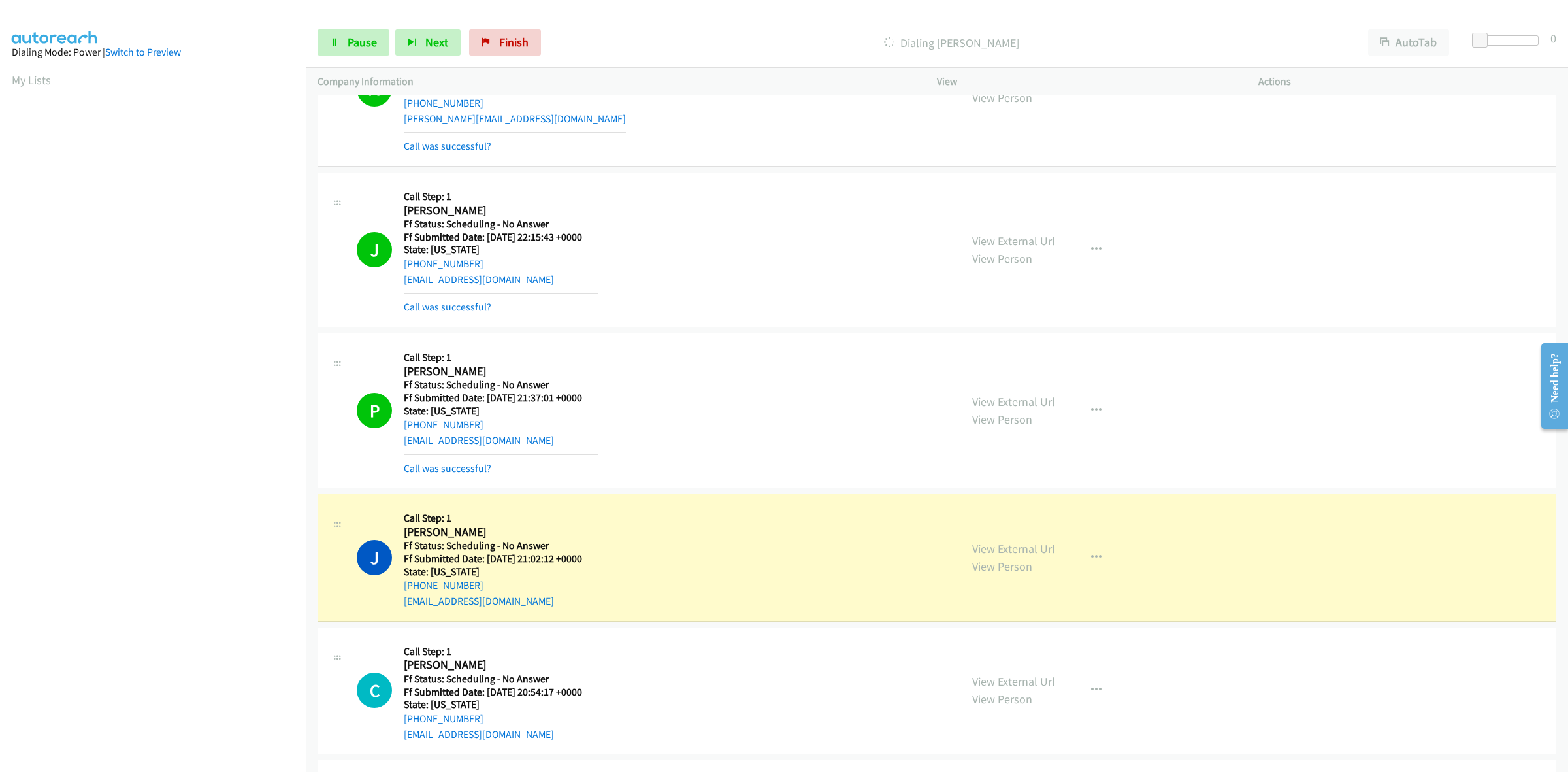
click at [1044, 546] on link "View External Url" at bounding box center [1013, 549] width 83 height 15
click at [364, 43] on span "Pause" at bounding box center [362, 42] width 29 height 15
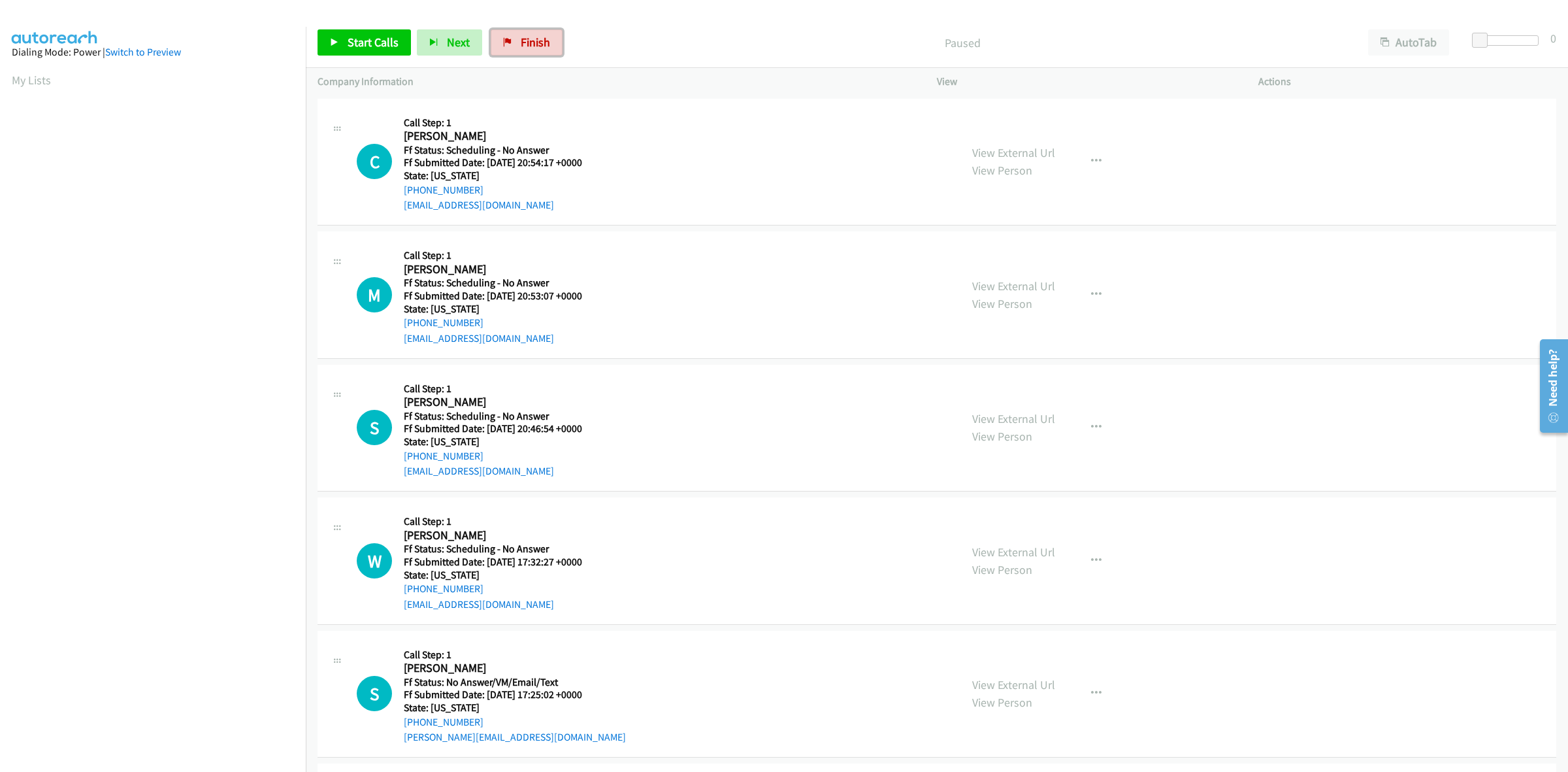
drag, startPoint x: 534, startPoint y: 47, endPoint x: 846, endPoint y: 84, distance: 314.2
click at [534, 47] on span "Finish" at bounding box center [535, 42] width 29 height 15
